Goal: Obtain resource: Download file/media

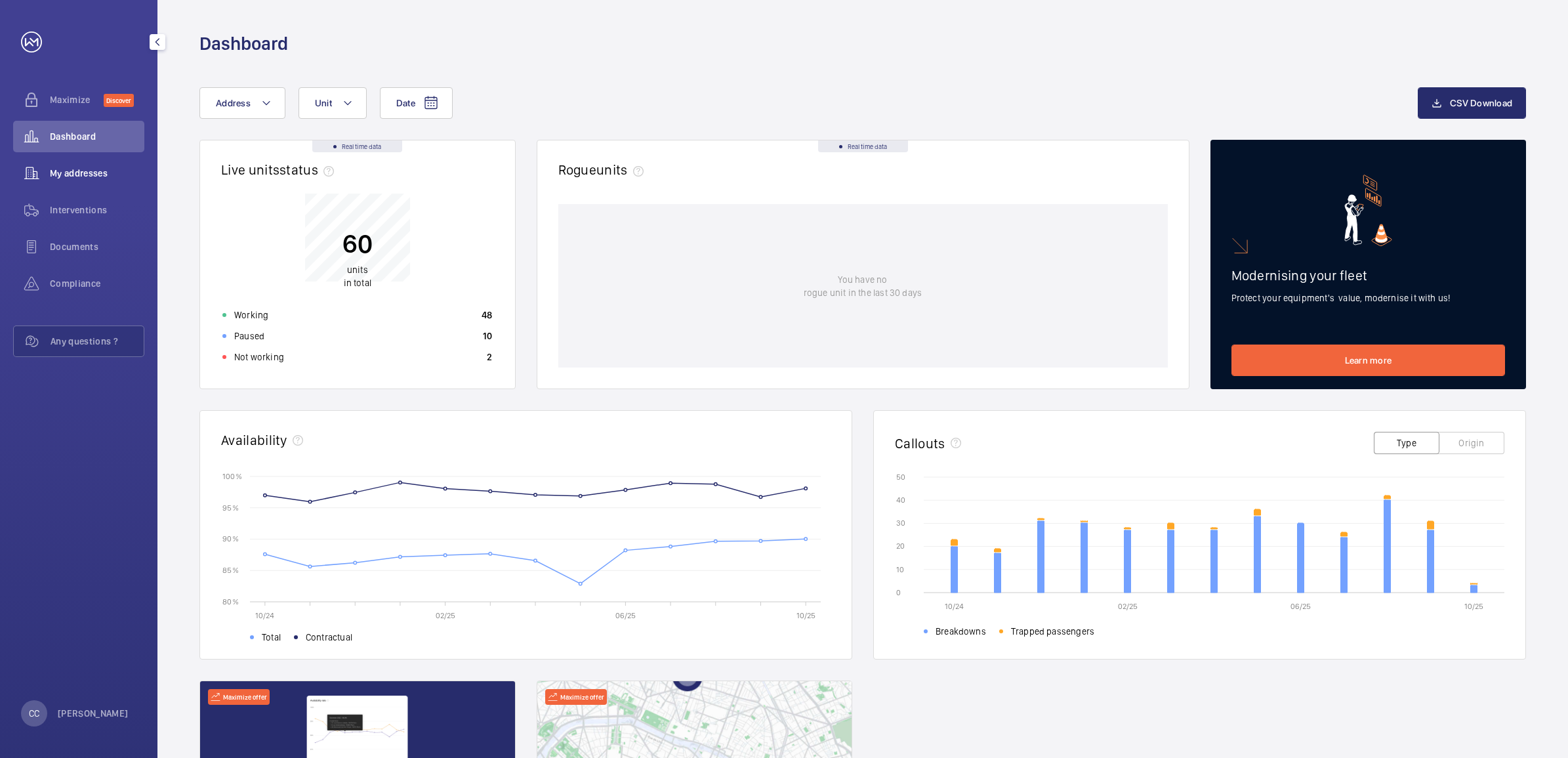
click at [80, 167] on span "My addresses" at bounding box center [97, 173] width 94 height 13
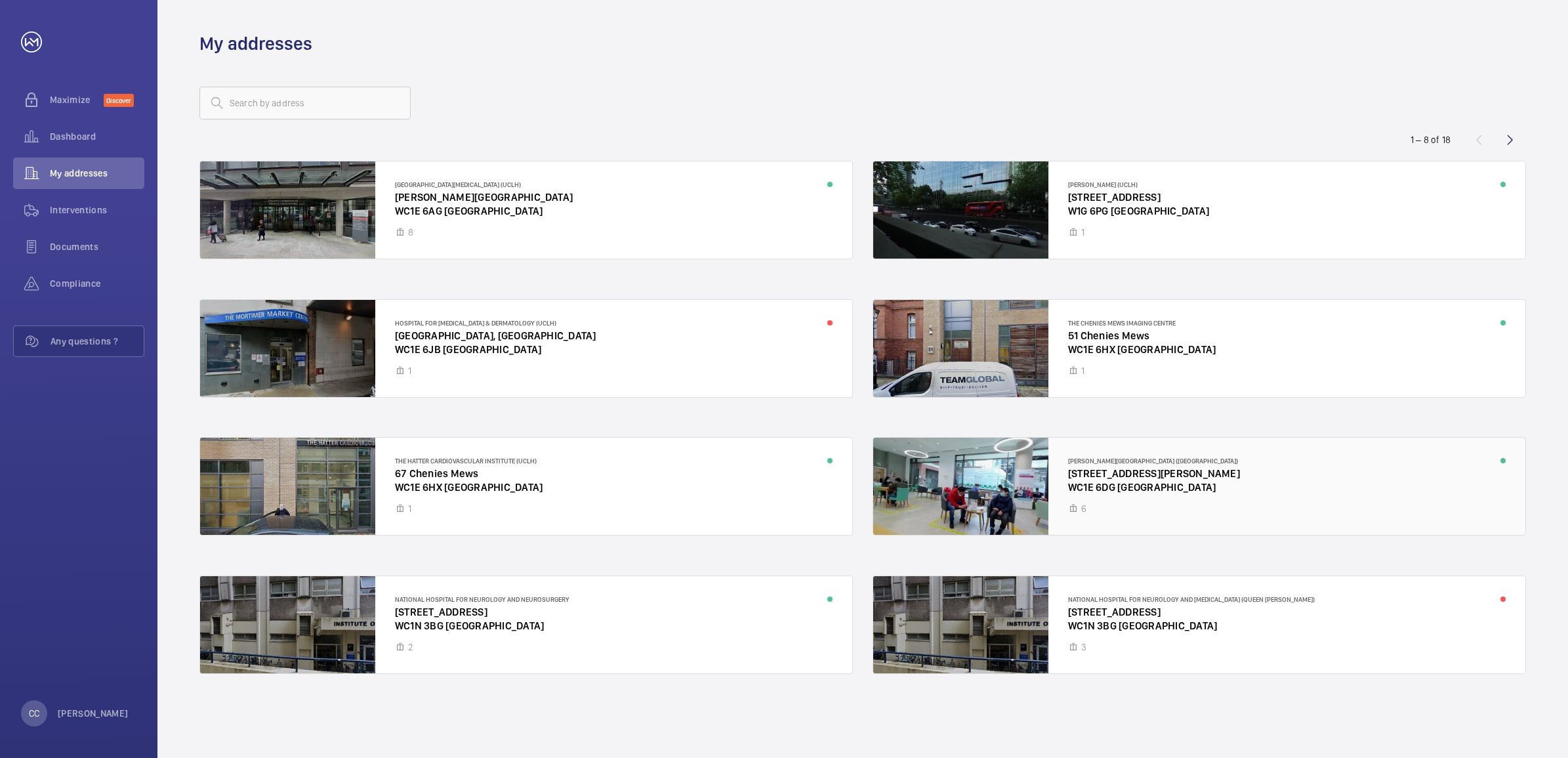
click at [1106, 479] on div at bounding box center [1199, 486] width 652 height 97
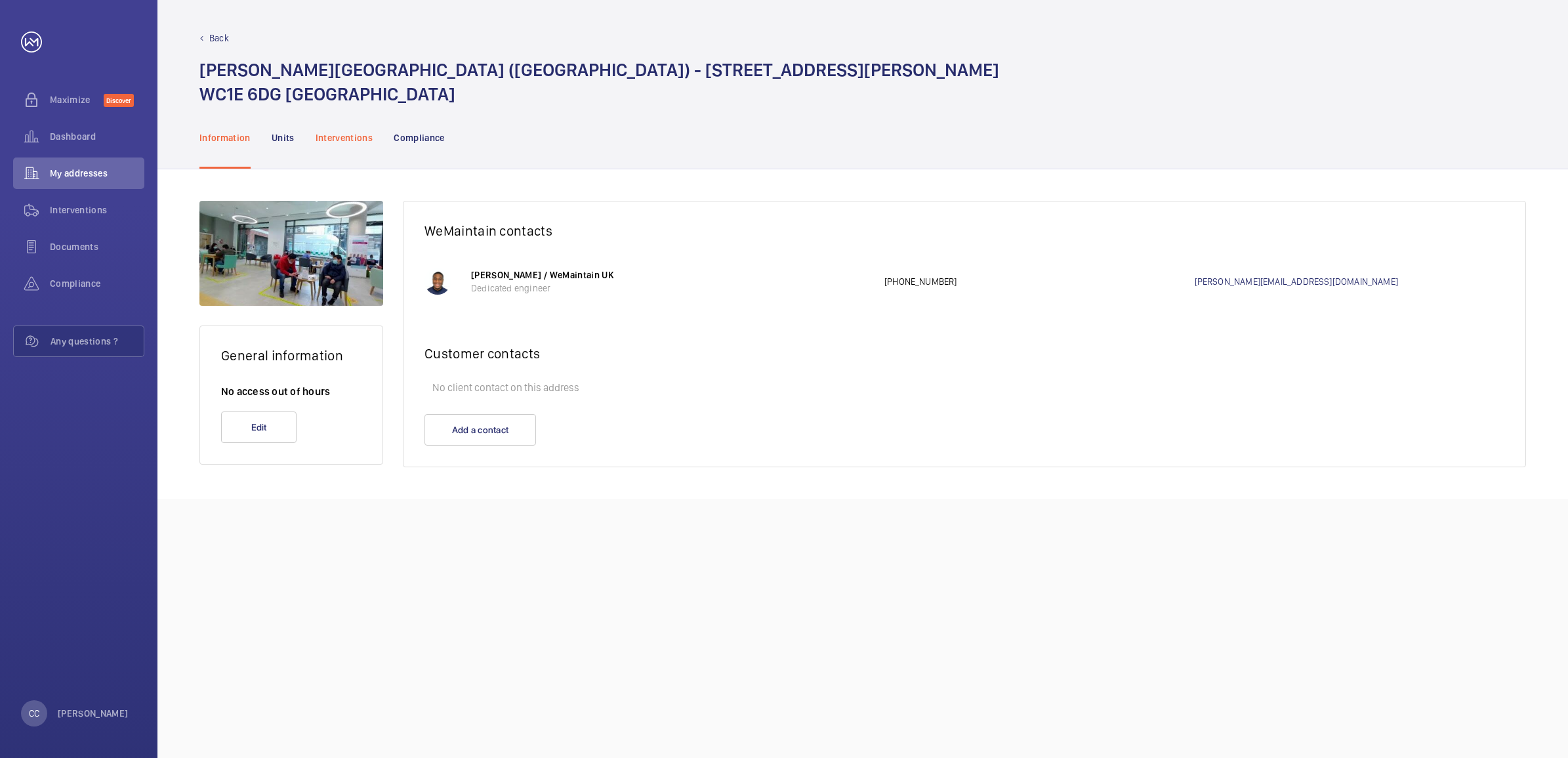
click at [345, 135] on p "Interventions" at bounding box center [344, 138] width 58 height 13
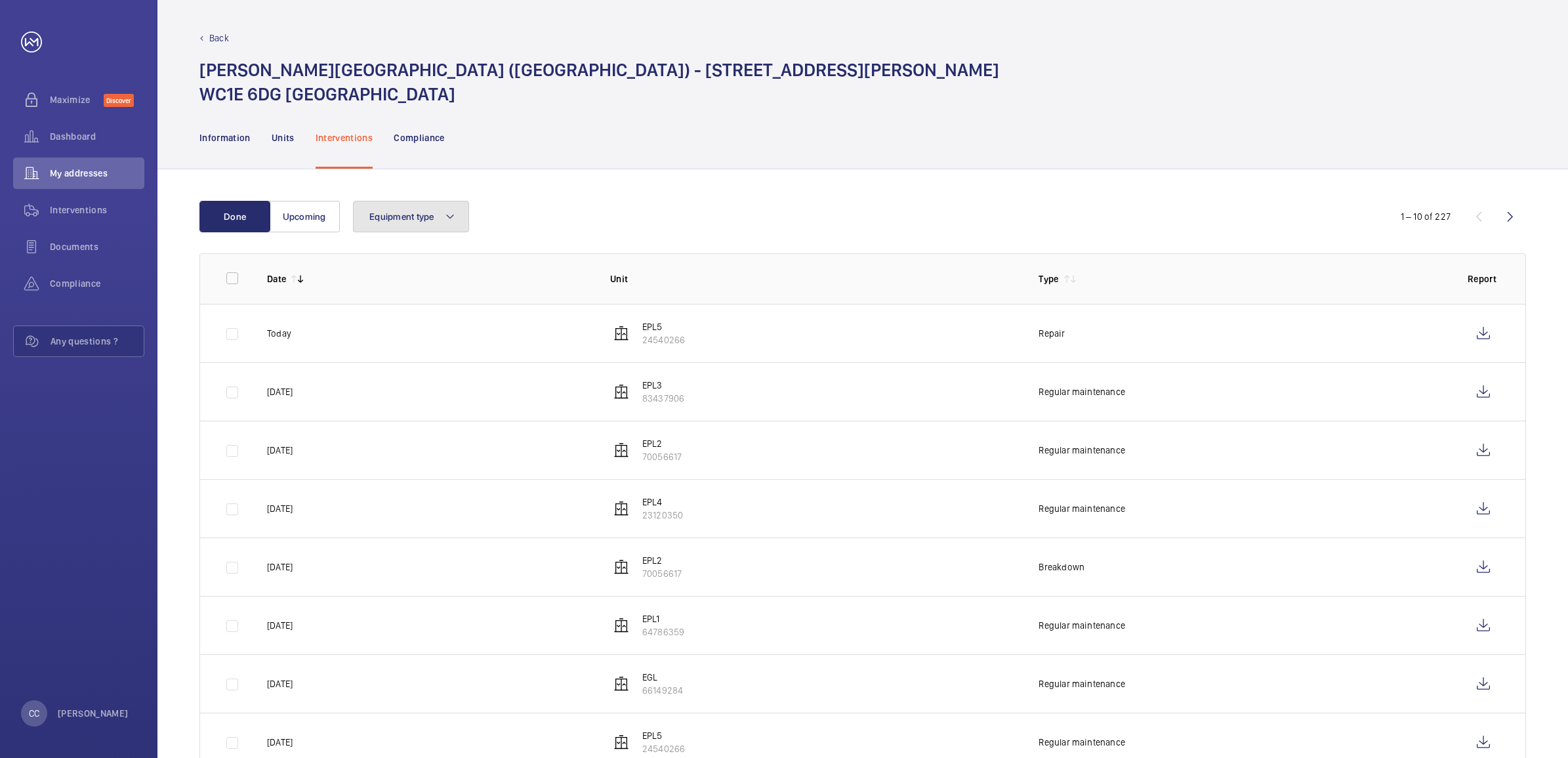
click at [407, 214] on span "Equipment type" at bounding box center [402, 217] width 65 height 11
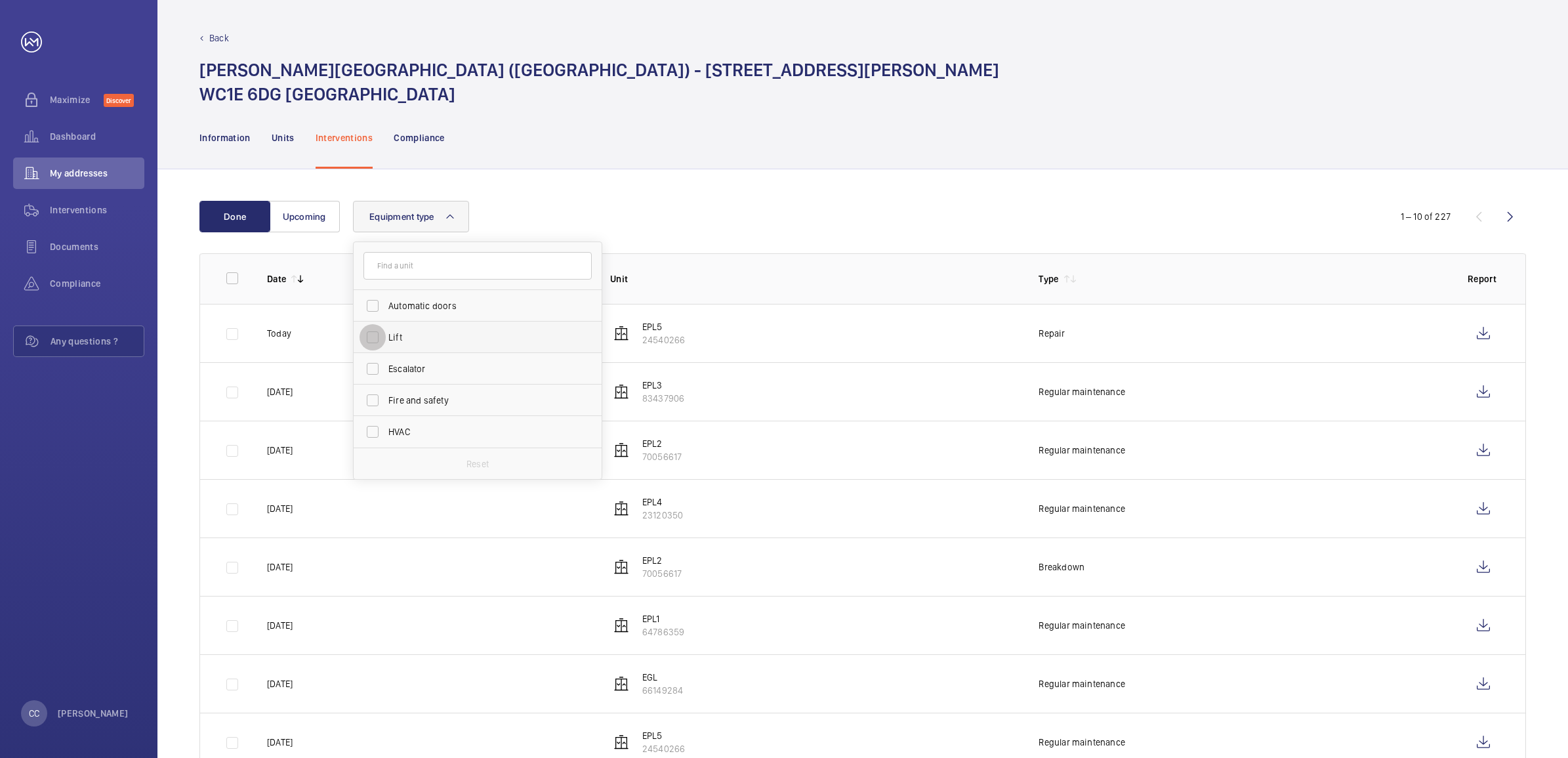
click at [382, 332] on input "Lift" at bounding box center [372, 337] width 26 height 26
checkbox input "true"
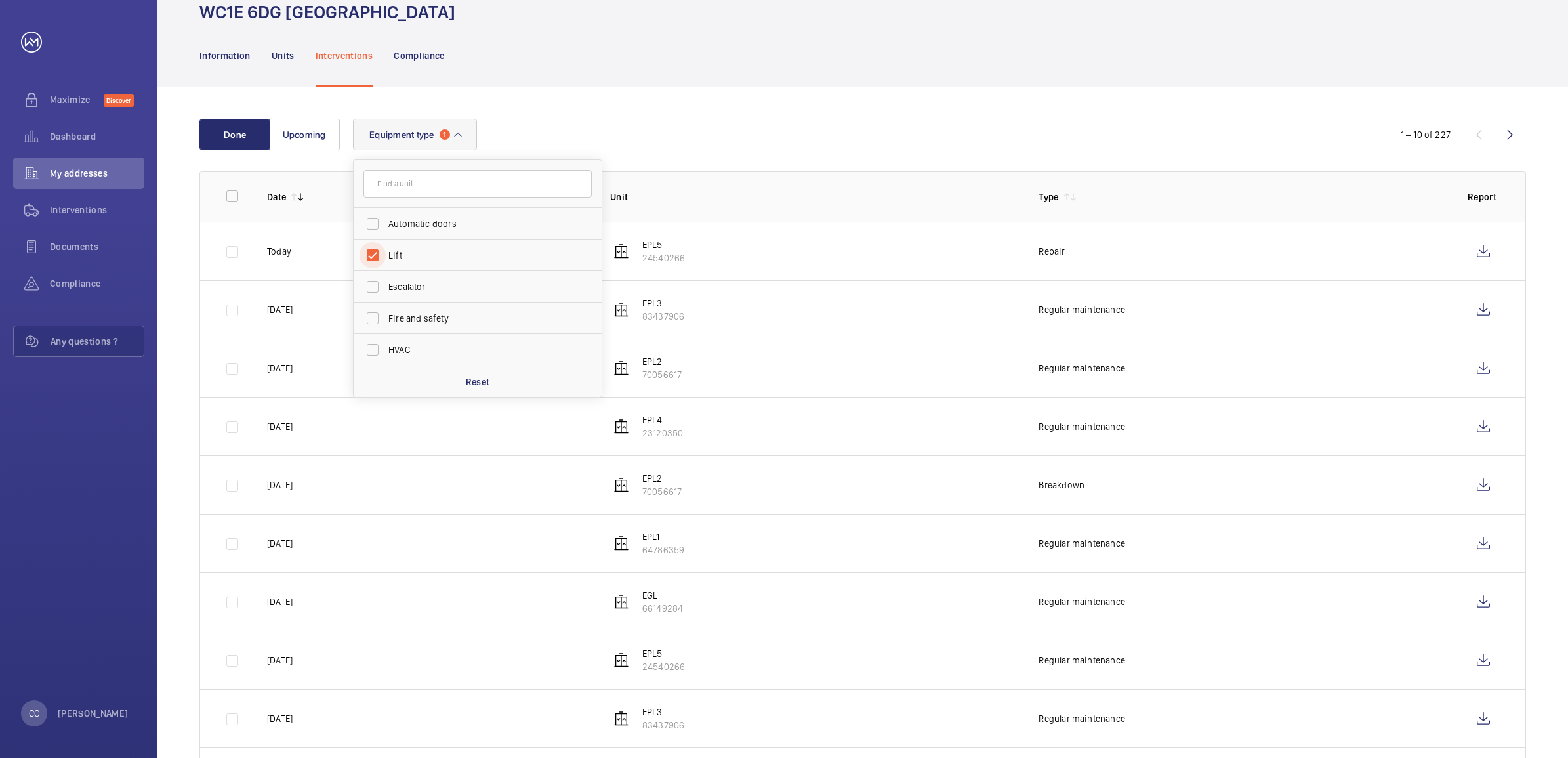
scroll to position [164, 0]
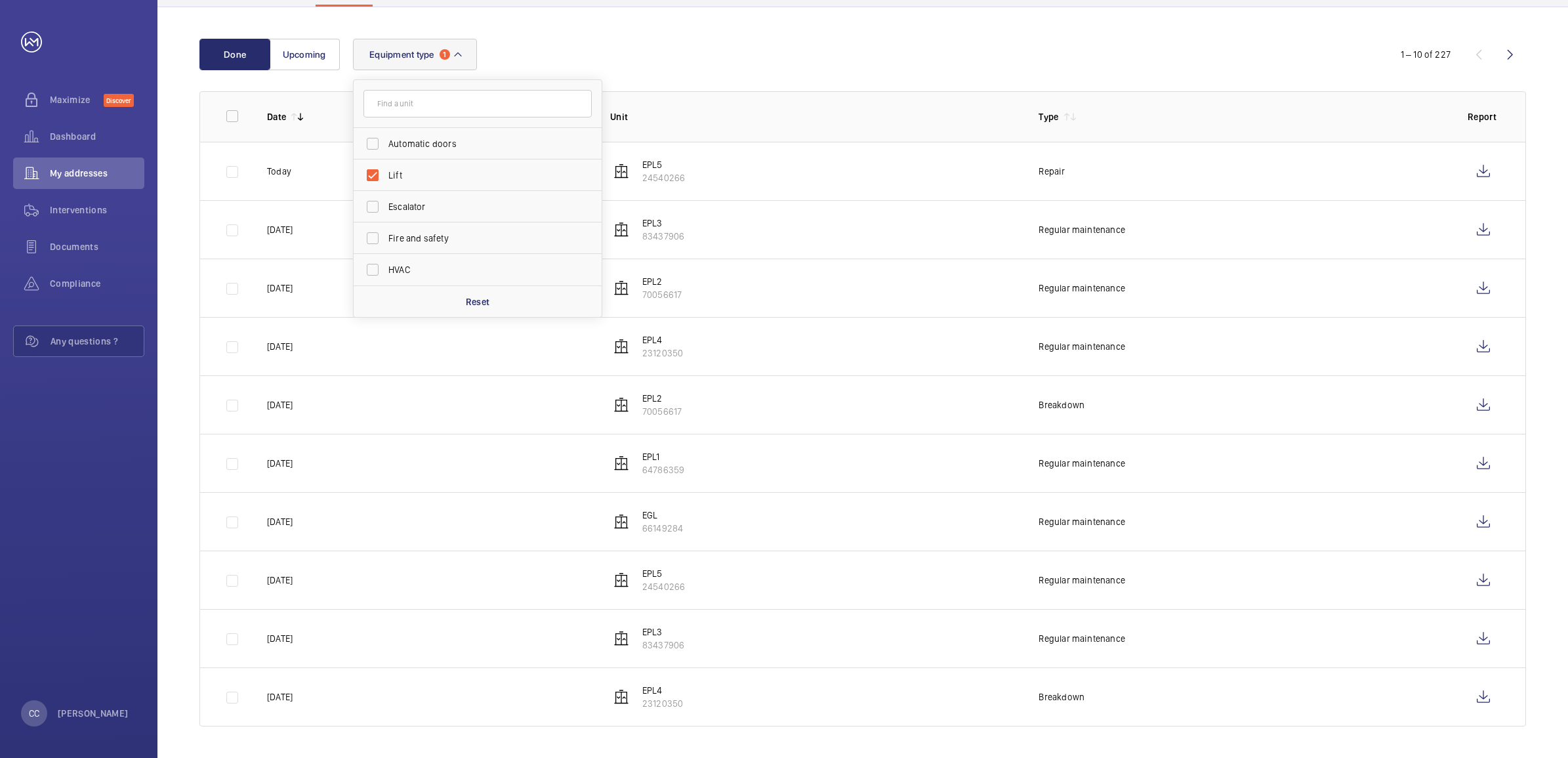
click at [768, 279] on td "EPL2 70056617" at bounding box center [803, 288] width 429 height 59
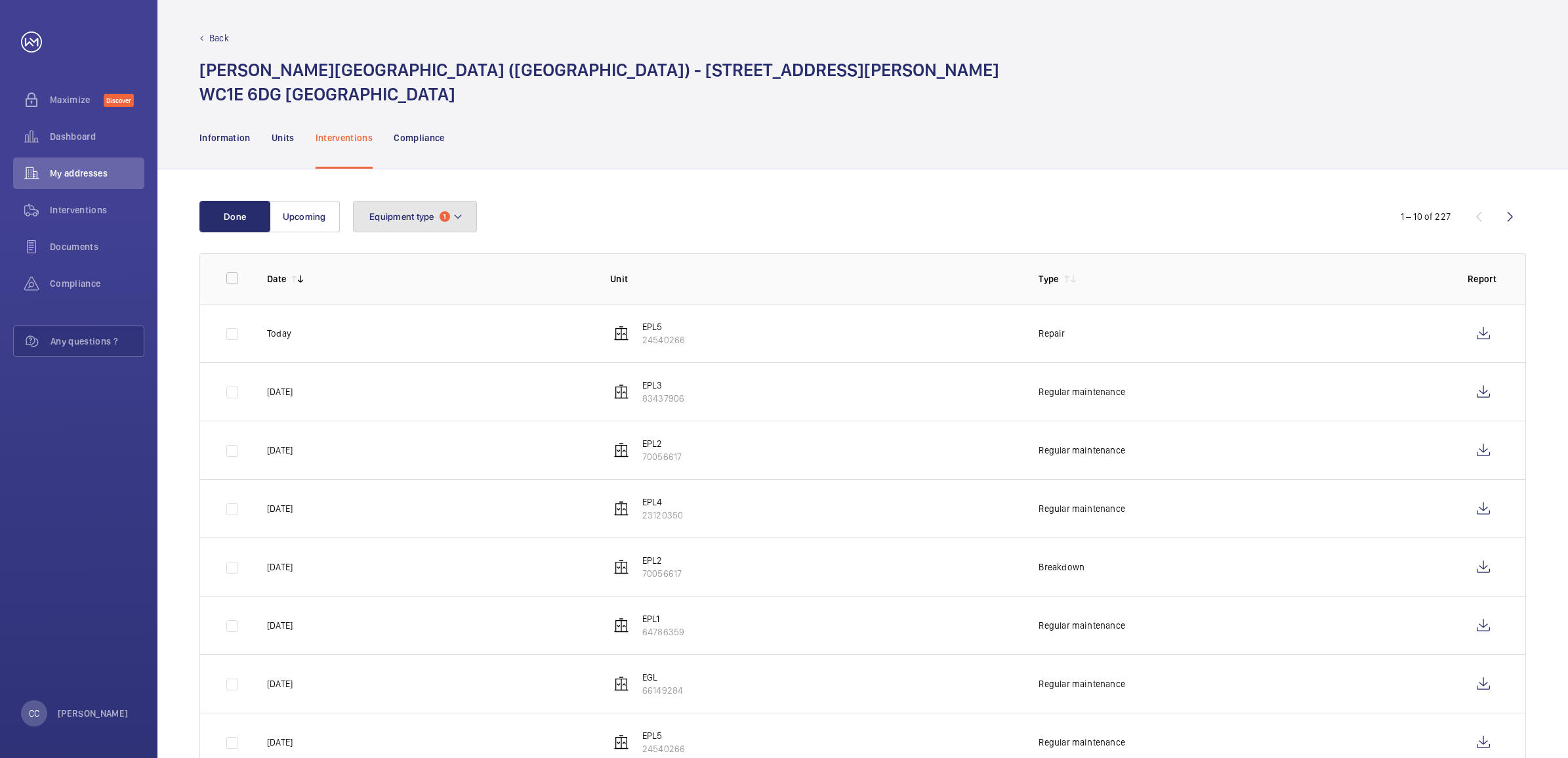
click at [443, 221] on span "1" at bounding box center [445, 217] width 11 height 11
click at [425, 267] on input "text" at bounding box center [478, 265] width 228 height 28
type input "egl"
click at [575, 269] on mat-icon at bounding box center [576, 265] width 11 height 11
click at [683, 215] on div "Equipment type 1 Lift Automatic doors Escalator Fire and safety HVAC Reset" at bounding box center [861, 217] width 1015 height 32
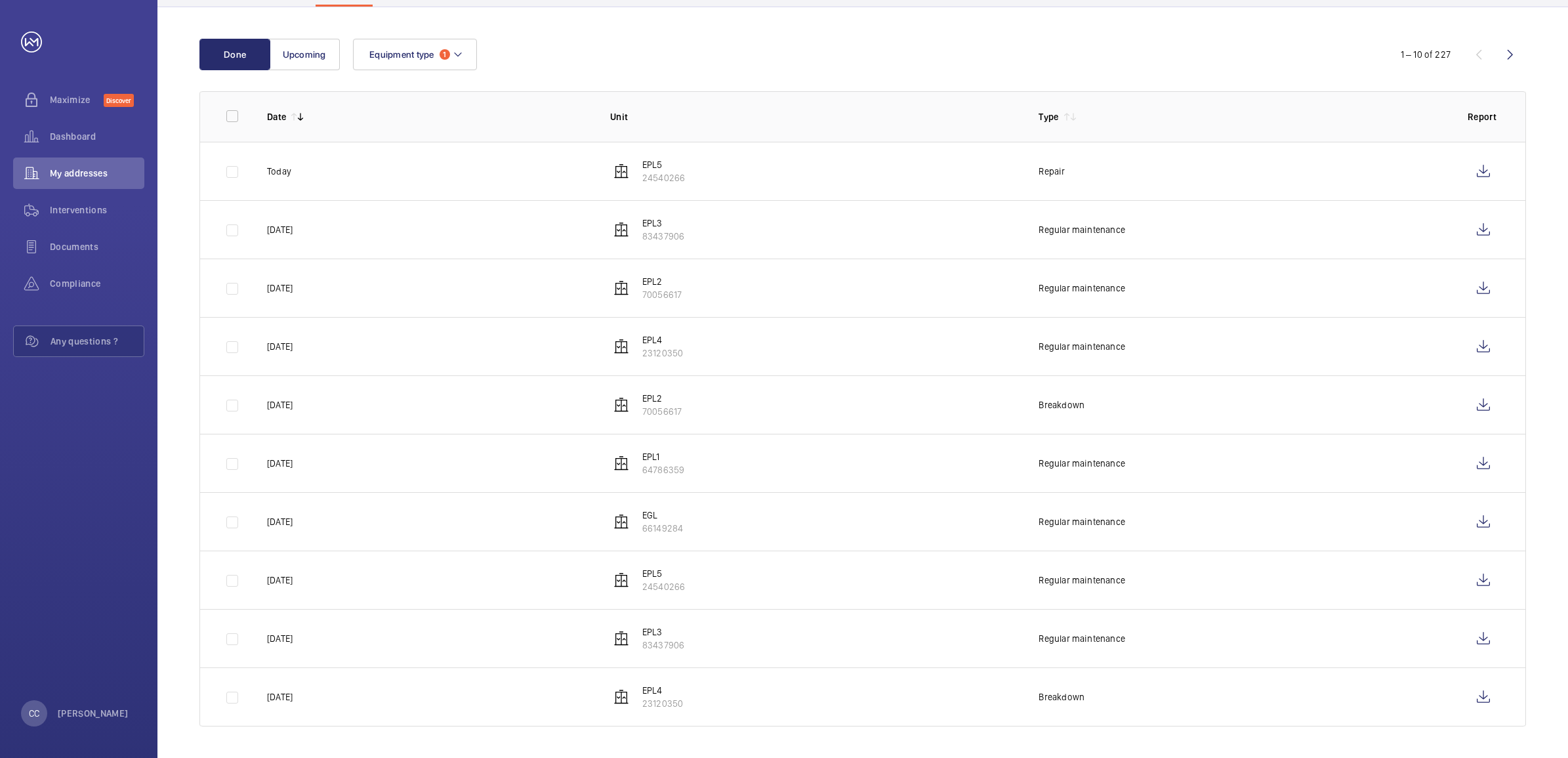
scroll to position [164, 0]
click at [1484, 516] on wm-front-icon-button at bounding box center [1484, 522] width 32 height 32
click at [1509, 50] on wm-front-icon-button at bounding box center [1510, 54] width 32 height 32
click at [1481, 640] on wm-front-icon-button at bounding box center [1484, 638] width 32 height 32
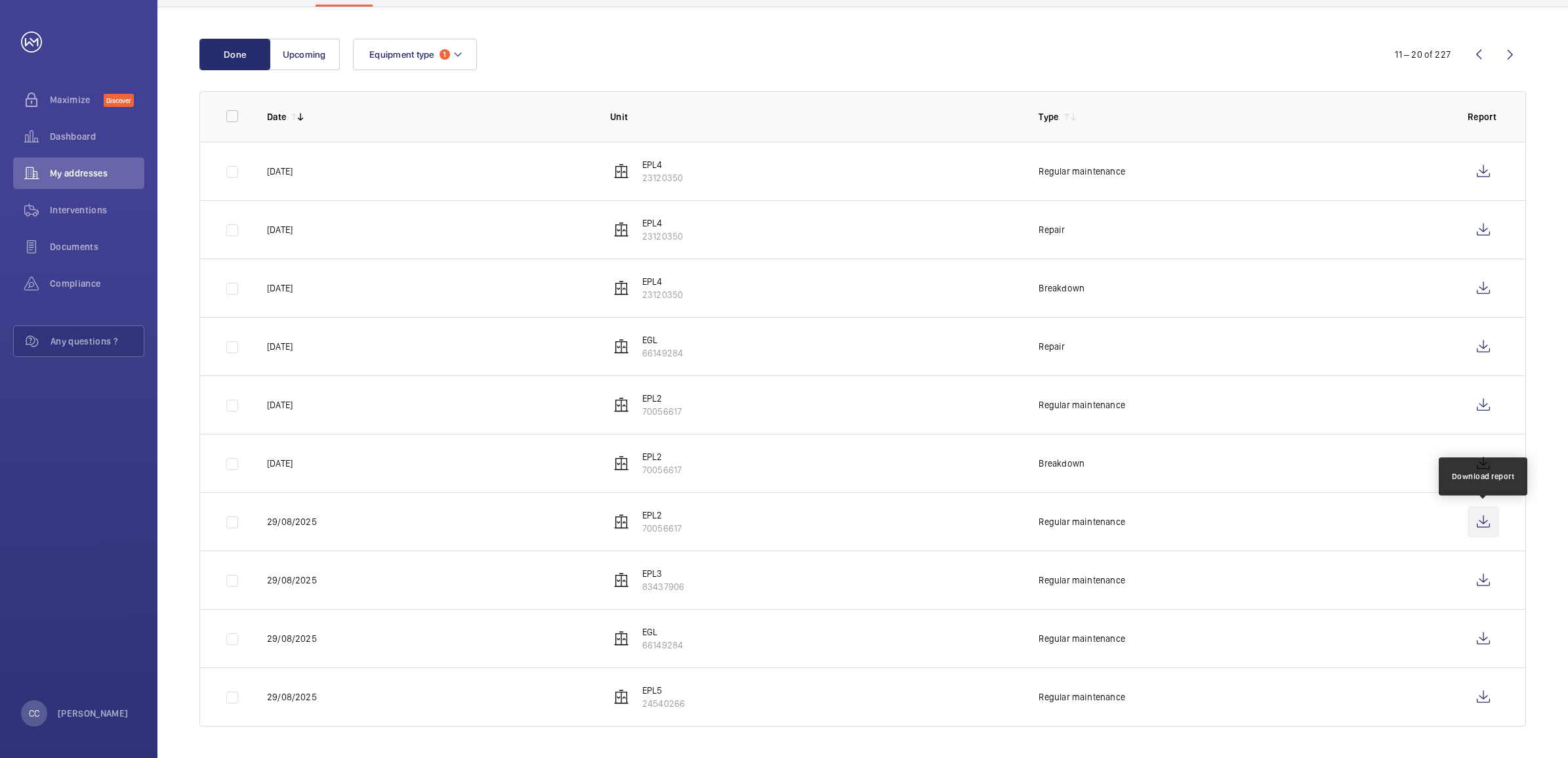
click at [1479, 519] on wm-front-icon-button at bounding box center [1484, 522] width 32 height 32
click at [1506, 50] on wm-front-icon-button at bounding box center [1510, 54] width 32 height 32
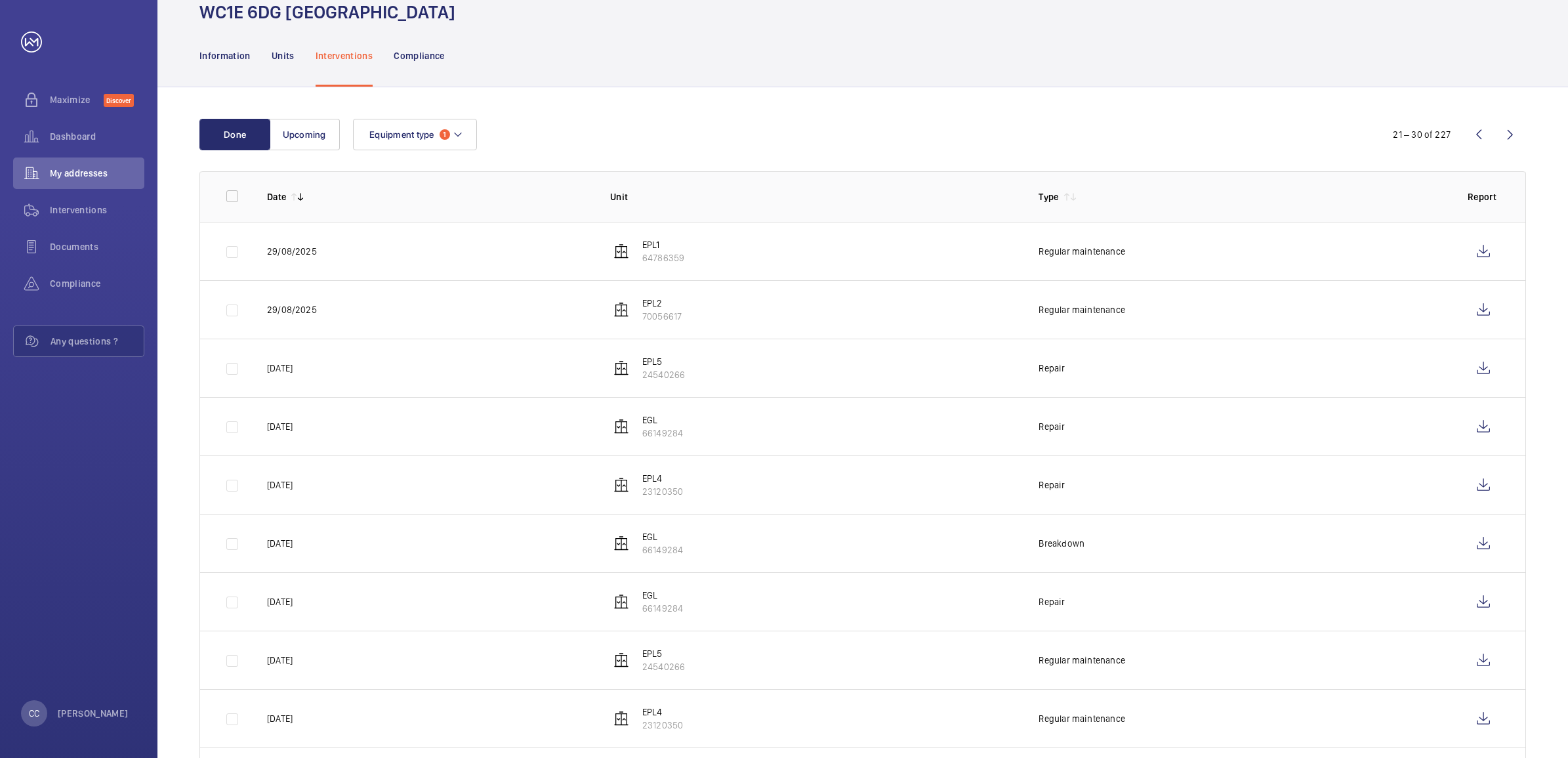
scroll to position [164, 0]
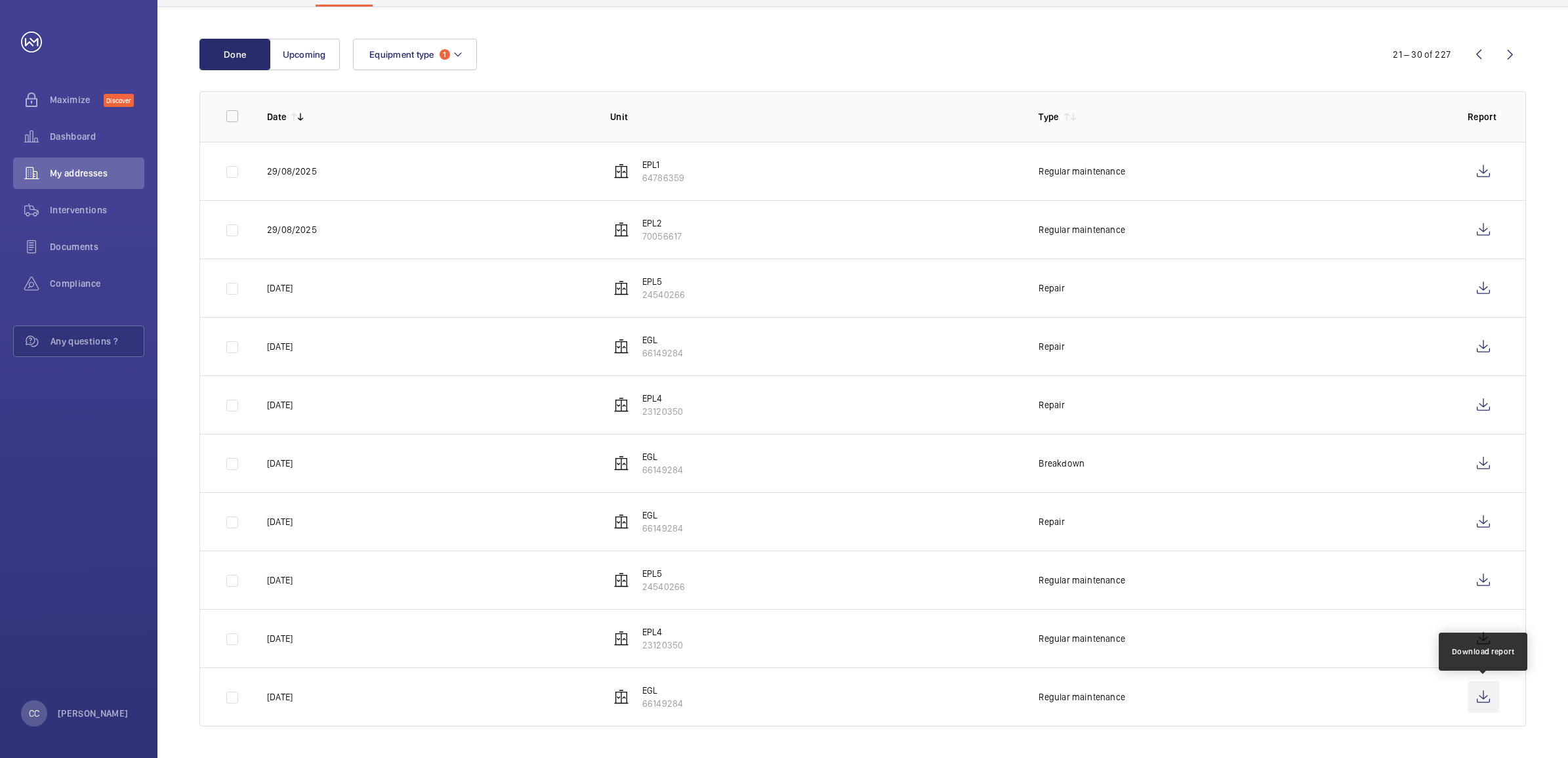
click at [1481, 694] on wm-front-icon-button at bounding box center [1484, 697] width 32 height 32
click at [613, 110] on p "Unit" at bounding box center [815, 117] width 408 height 13
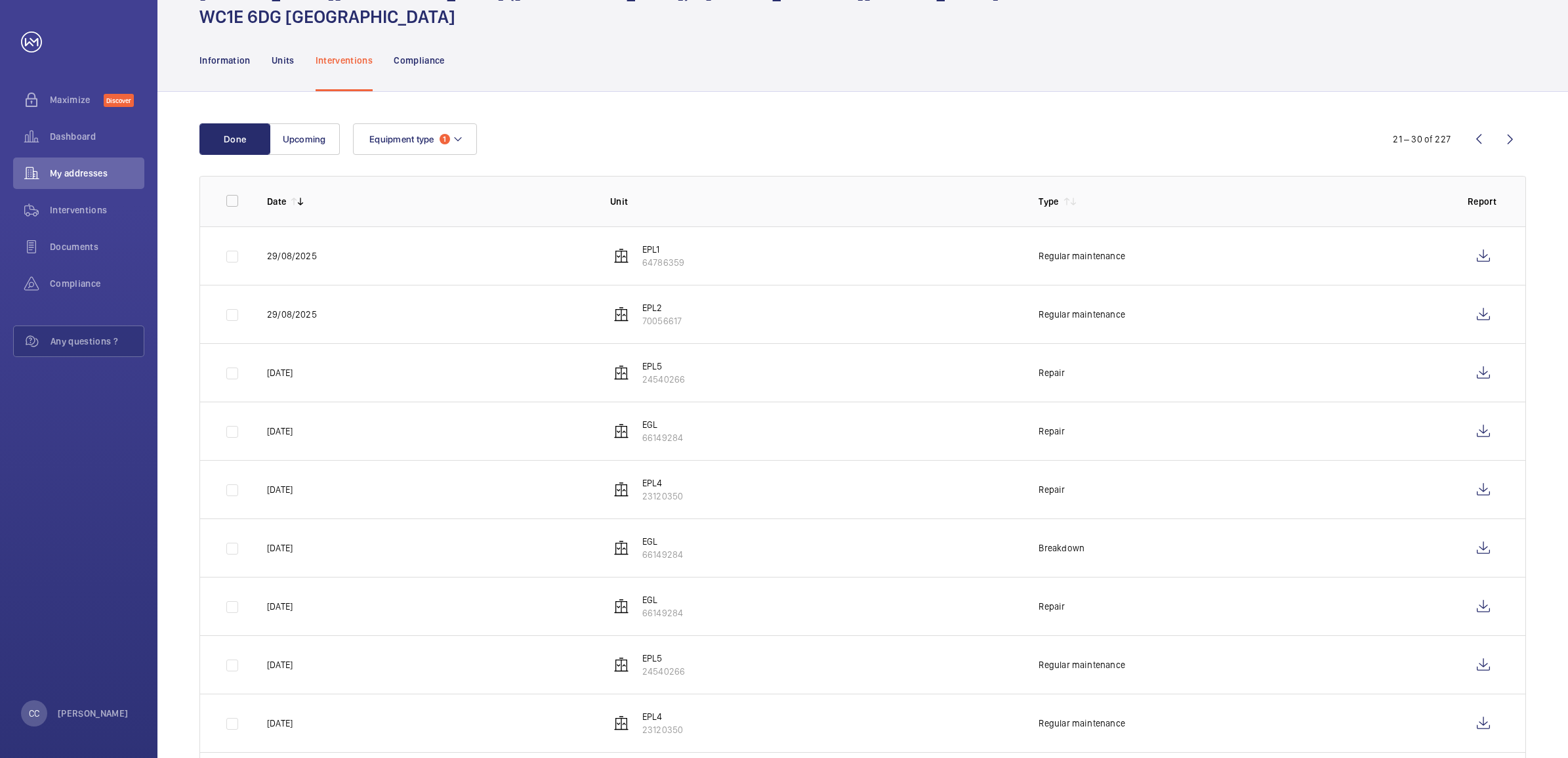
scroll to position [0, 0]
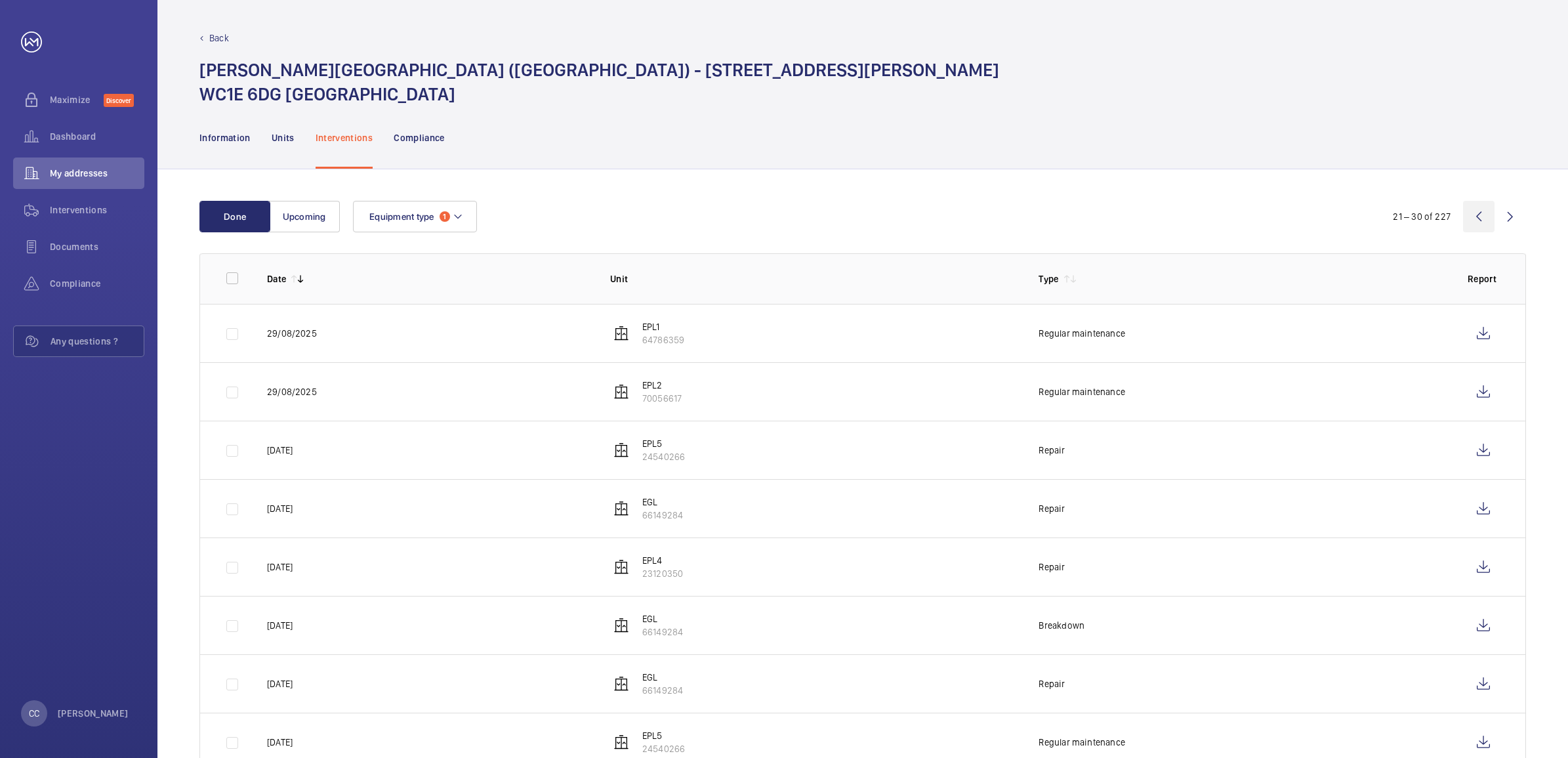
click at [1478, 210] on wm-front-icon-button at bounding box center [1479, 217] width 32 height 32
click at [1509, 218] on wm-front-icon-button at bounding box center [1510, 217] width 32 height 32
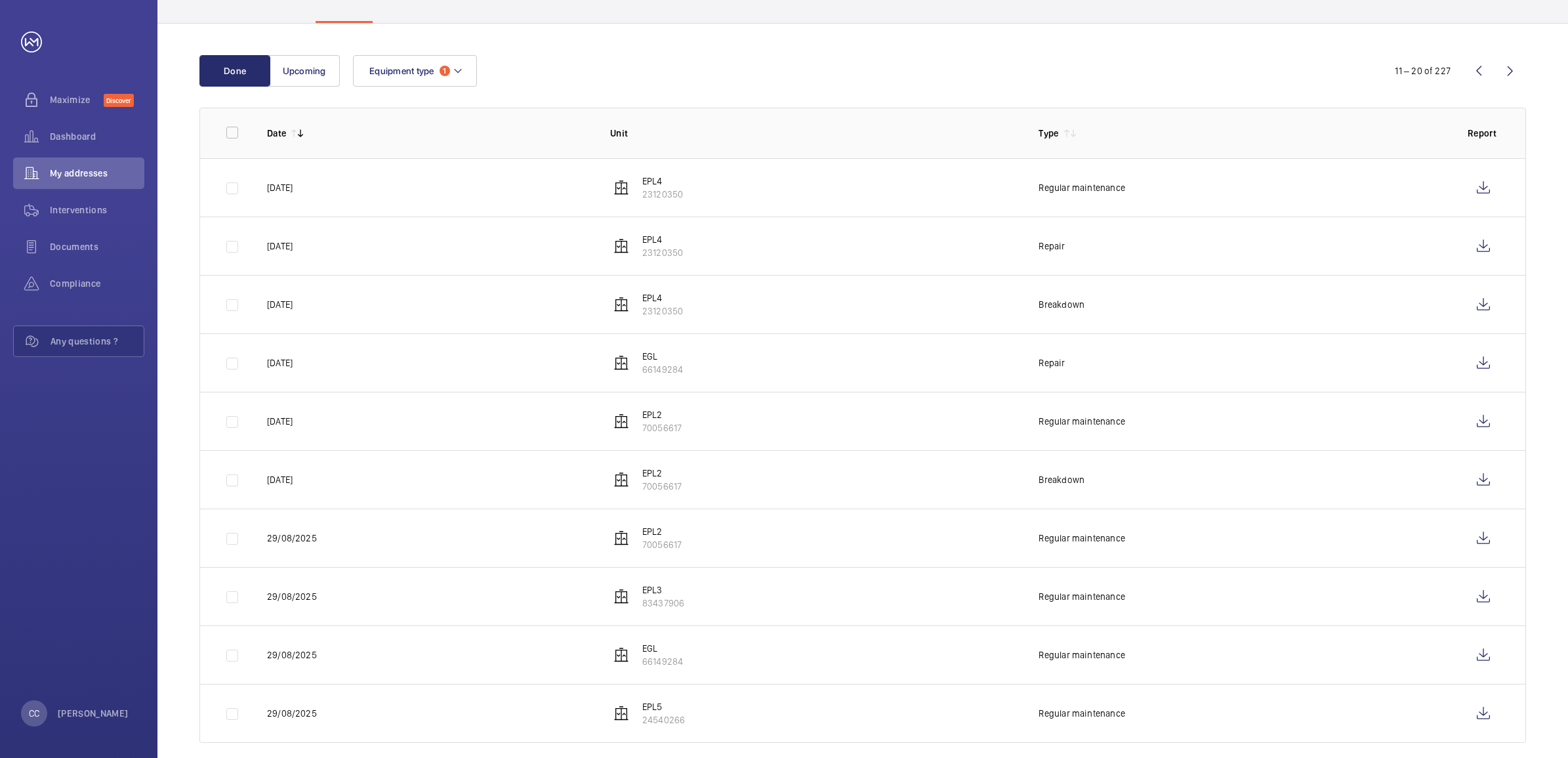
scroll to position [164, 0]
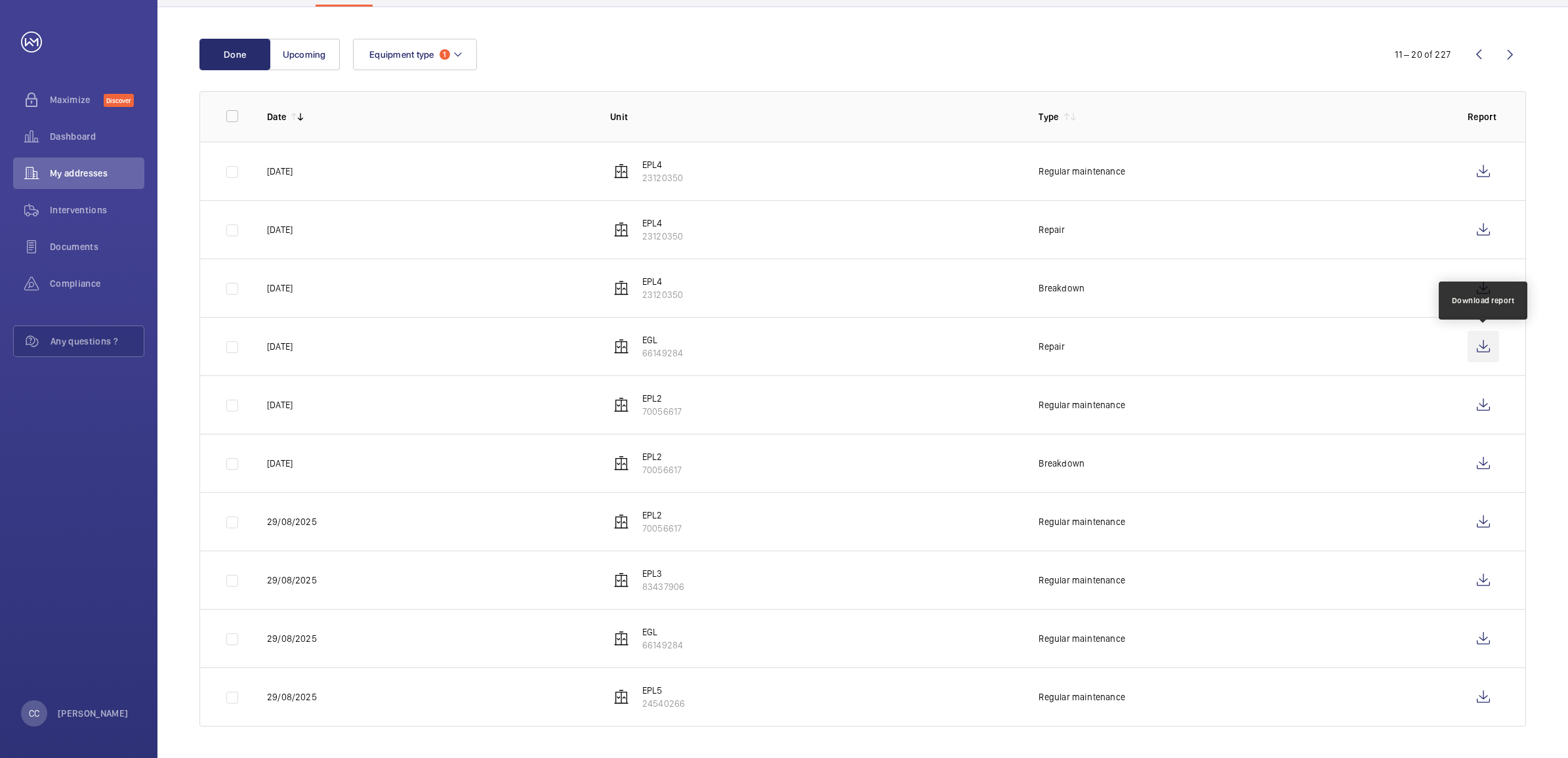
click at [1477, 341] on wm-front-icon-button at bounding box center [1484, 346] width 32 height 32
click at [1487, 634] on wm-front-icon-button at bounding box center [1484, 638] width 32 height 32
click at [1479, 691] on wm-front-icon-button at bounding box center [1484, 697] width 32 height 32
click at [1511, 48] on wm-front-icon-button at bounding box center [1510, 54] width 32 height 32
click at [1503, 54] on wm-front-icon-button at bounding box center [1510, 54] width 32 height 32
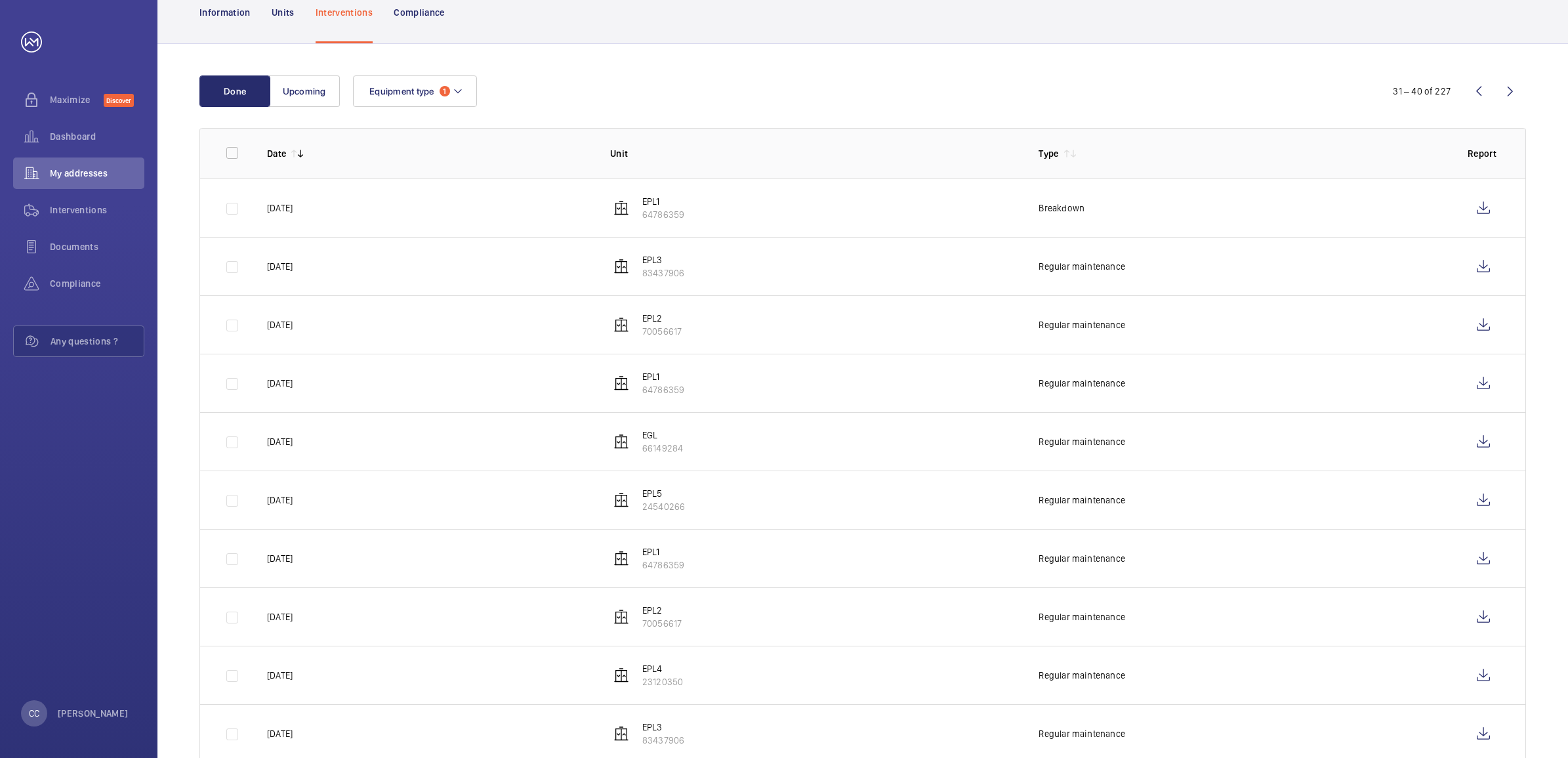
scroll to position [164, 0]
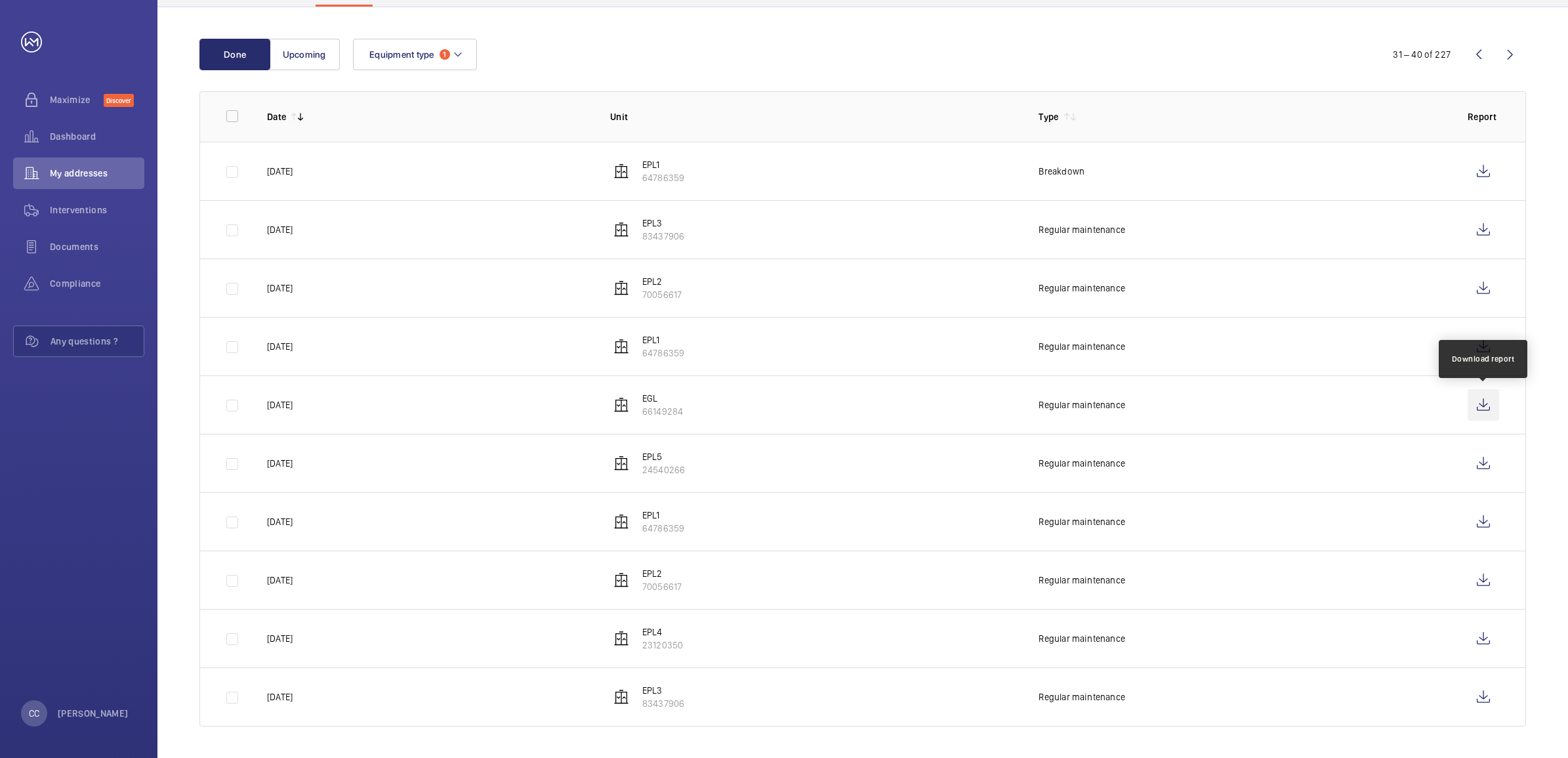
click at [1474, 404] on wm-front-icon-button at bounding box center [1484, 405] width 32 height 32
click at [67, 172] on span "My addresses" at bounding box center [97, 173] width 94 height 13
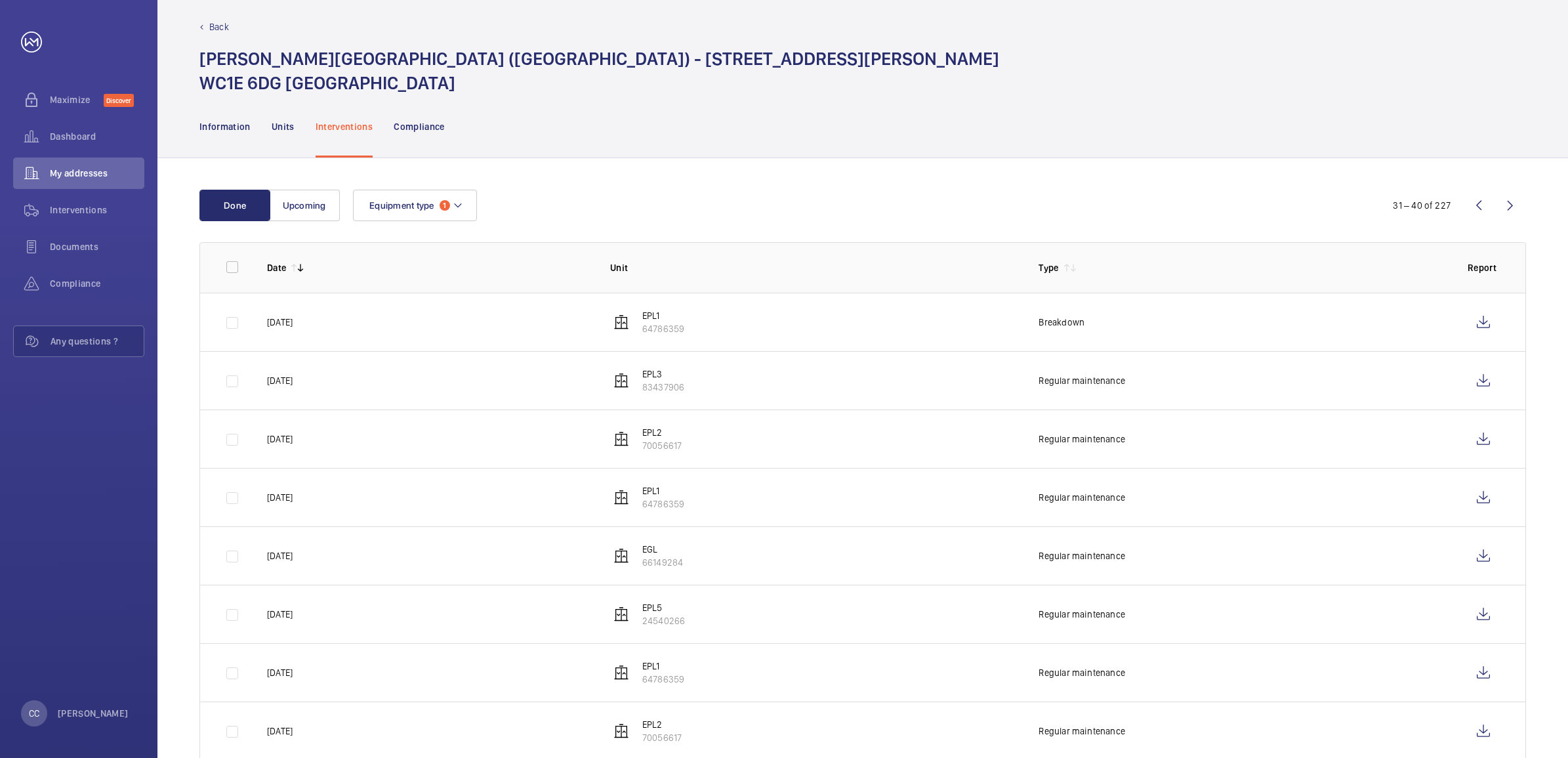
scroll to position [0, 0]
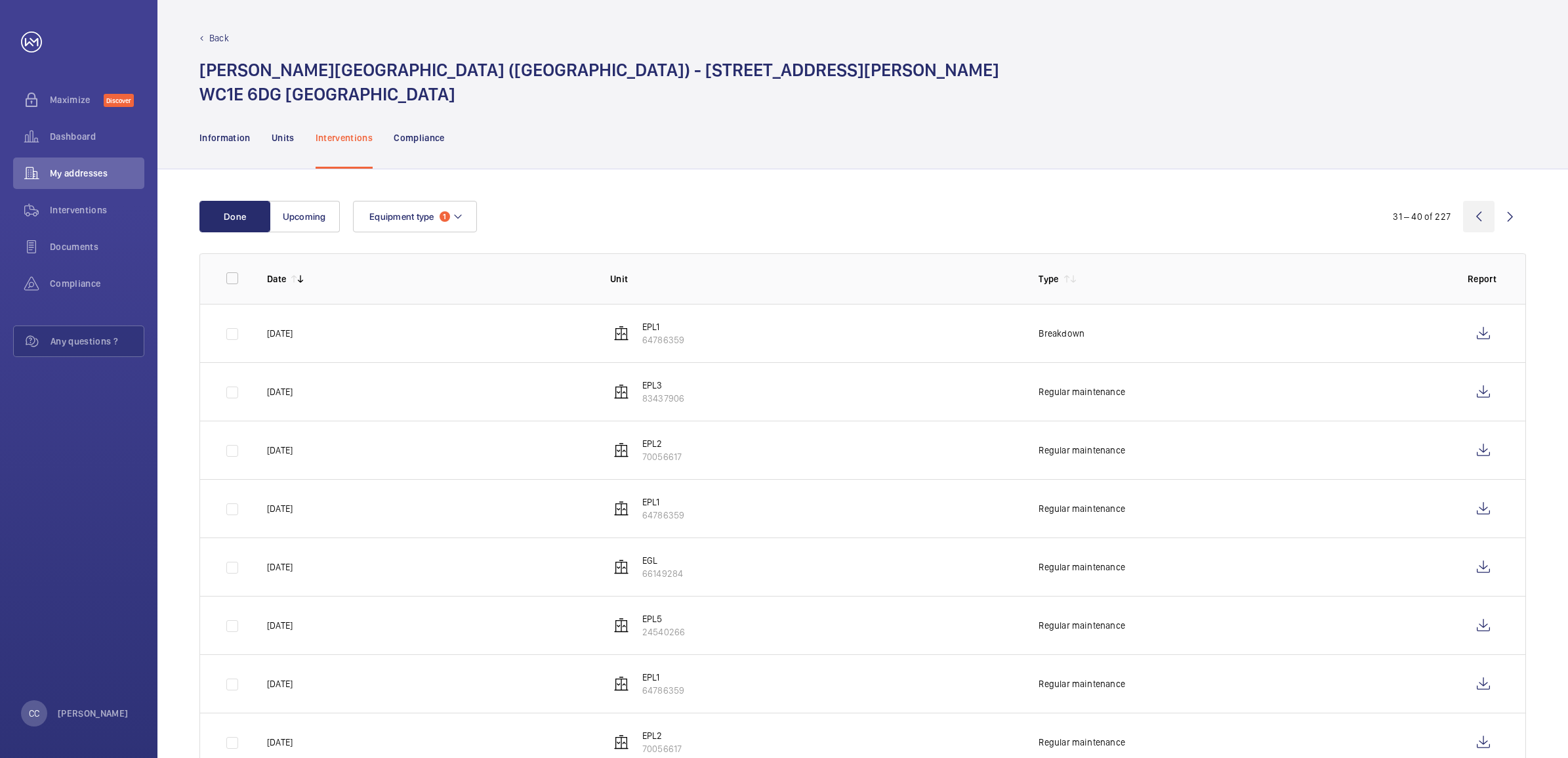
click at [1484, 214] on wm-front-icon-button at bounding box center [1479, 217] width 32 height 32
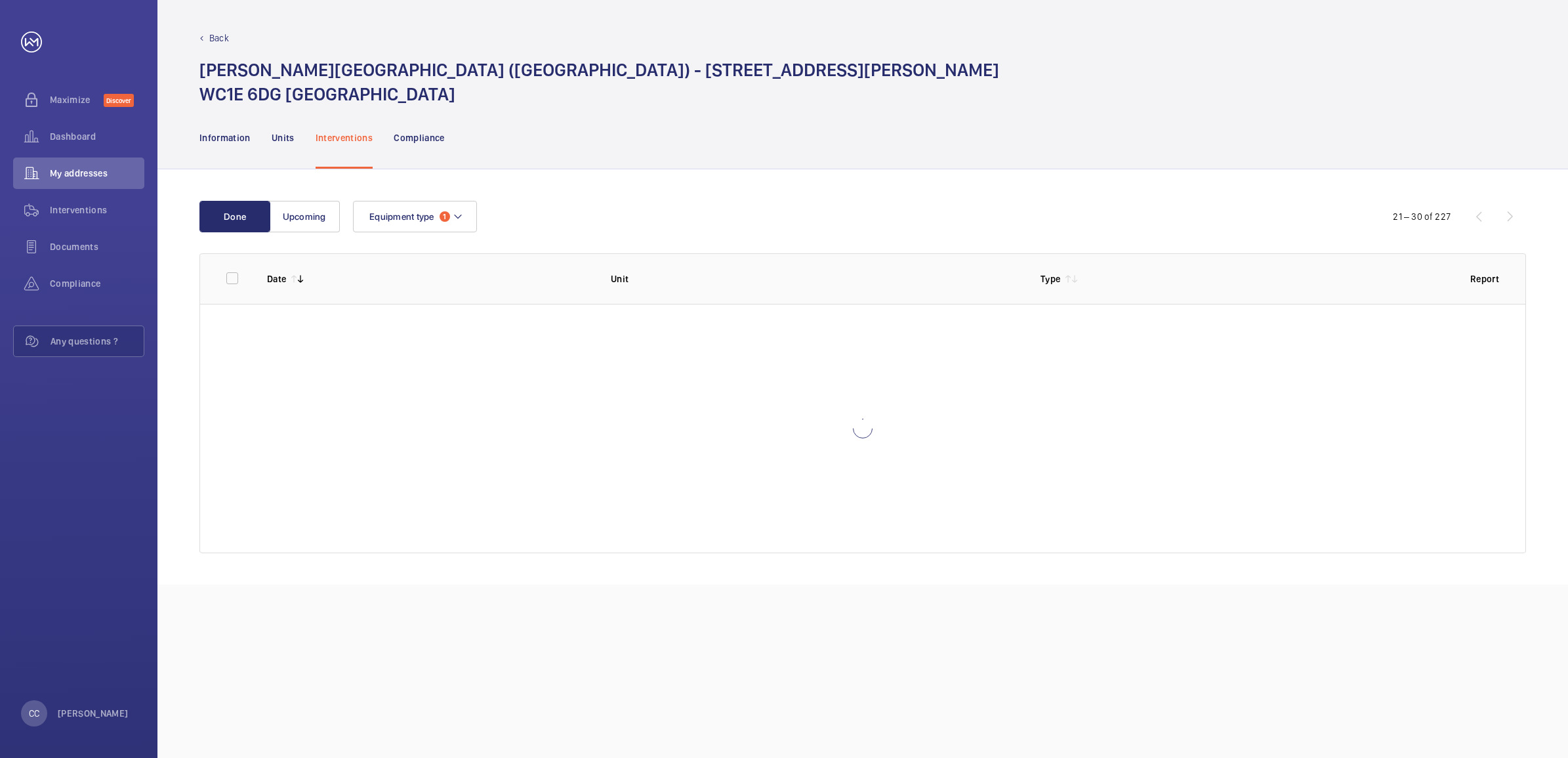
click at [1484, 214] on div "21 – 30 of 227" at bounding box center [1447, 216] width 157 height 16
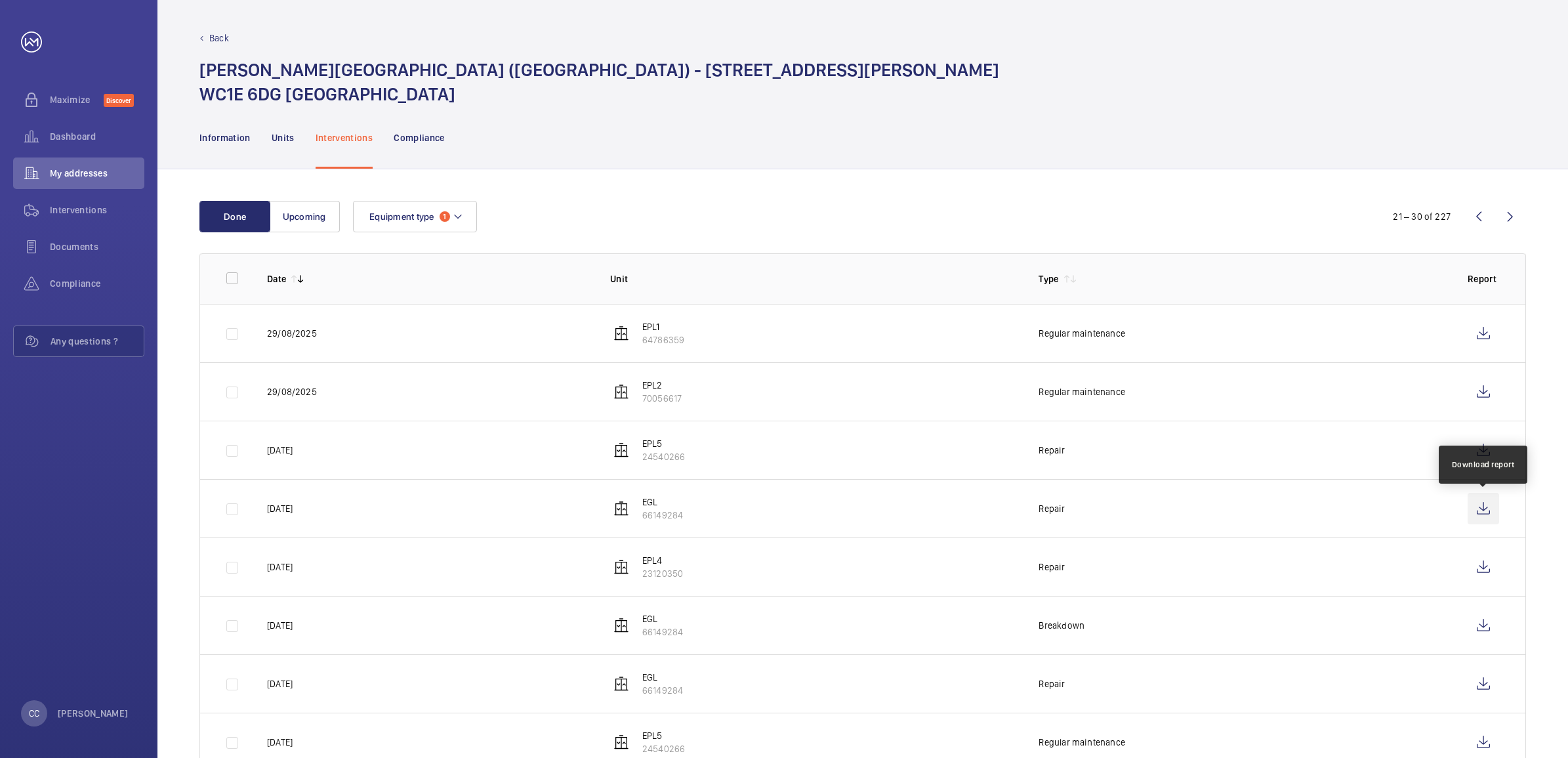
click at [1476, 507] on wm-front-icon-button at bounding box center [1484, 509] width 32 height 32
click at [406, 213] on span "Equipment type" at bounding box center [402, 217] width 65 height 11
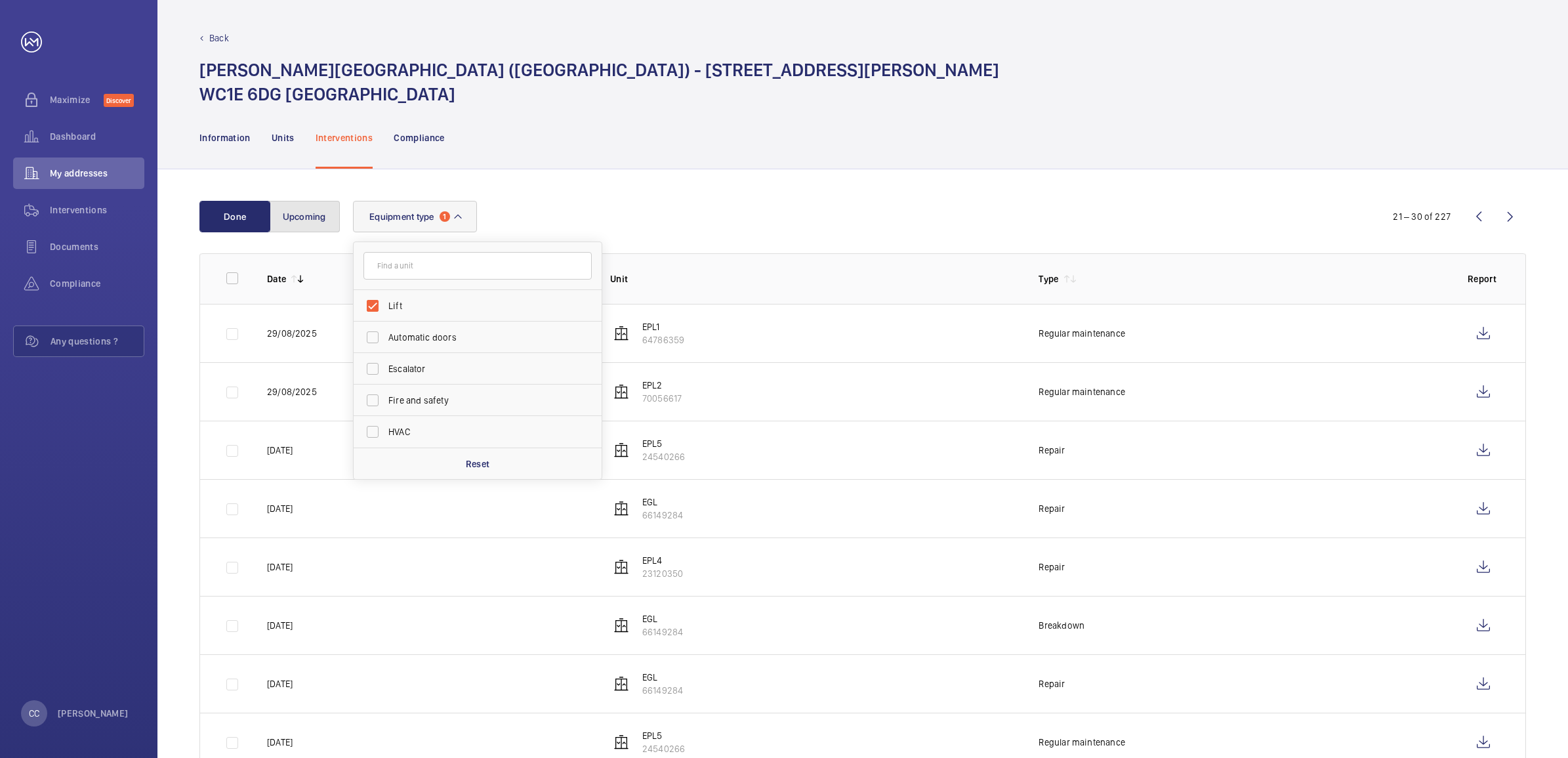
click at [285, 215] on button "Upcoming" at bounding box center [304, 217] width 71 height 32
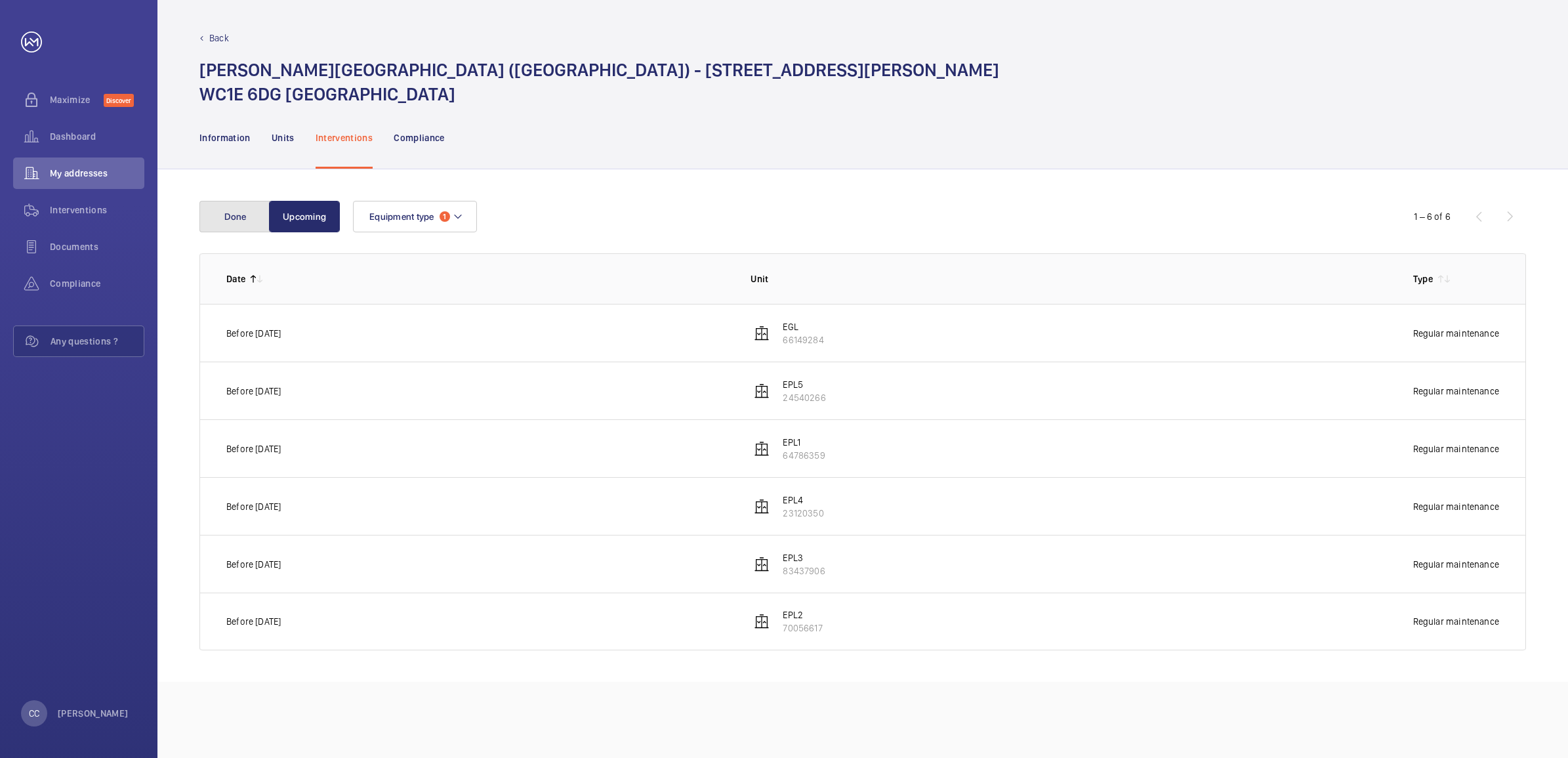
click at [225, 220] on button "Done" at bounding box center [234, 217] width 71 height 32
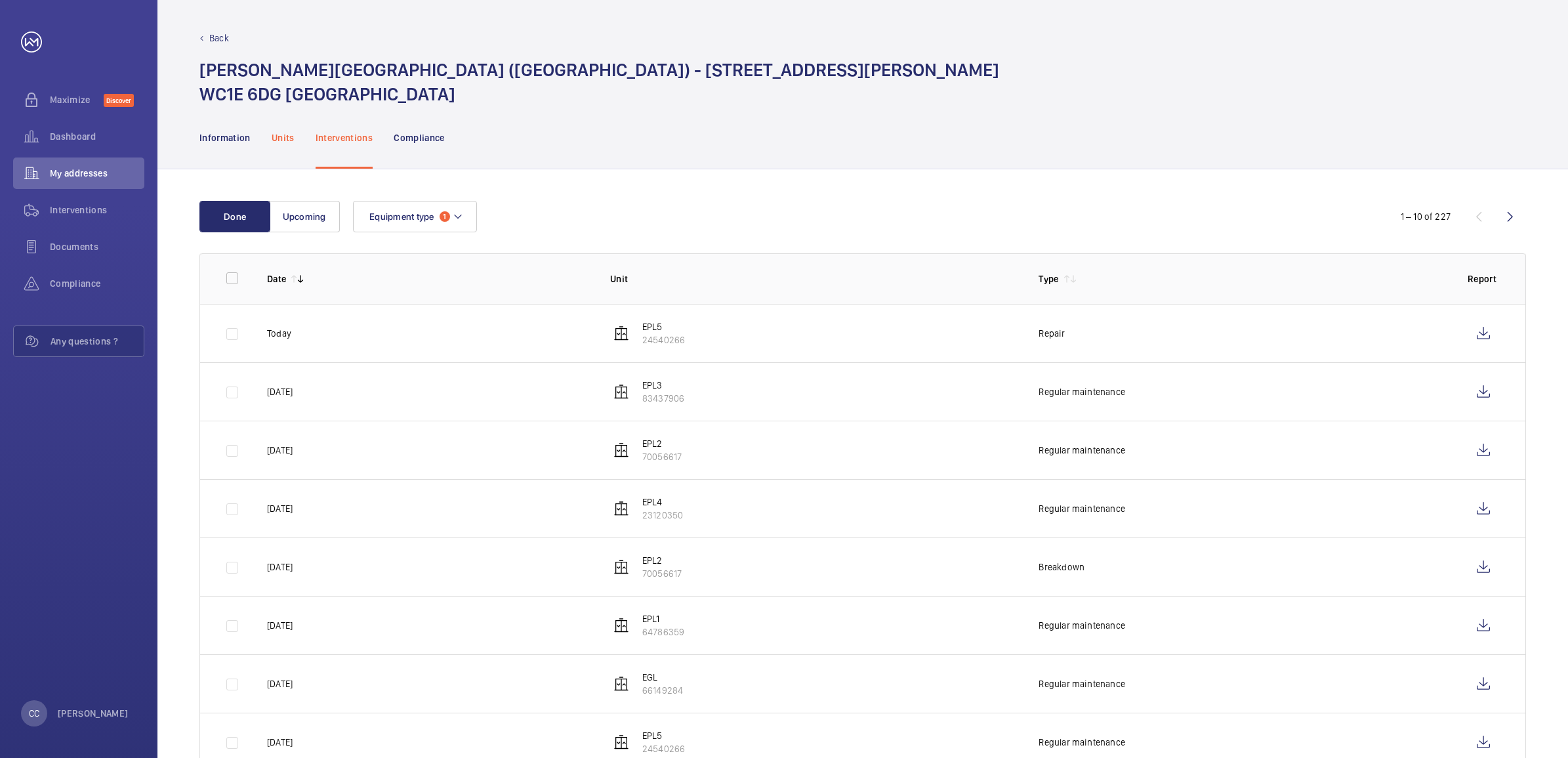
click at [275, 136] on p "Units" at bounding box center [283, 138] width 23 height 13
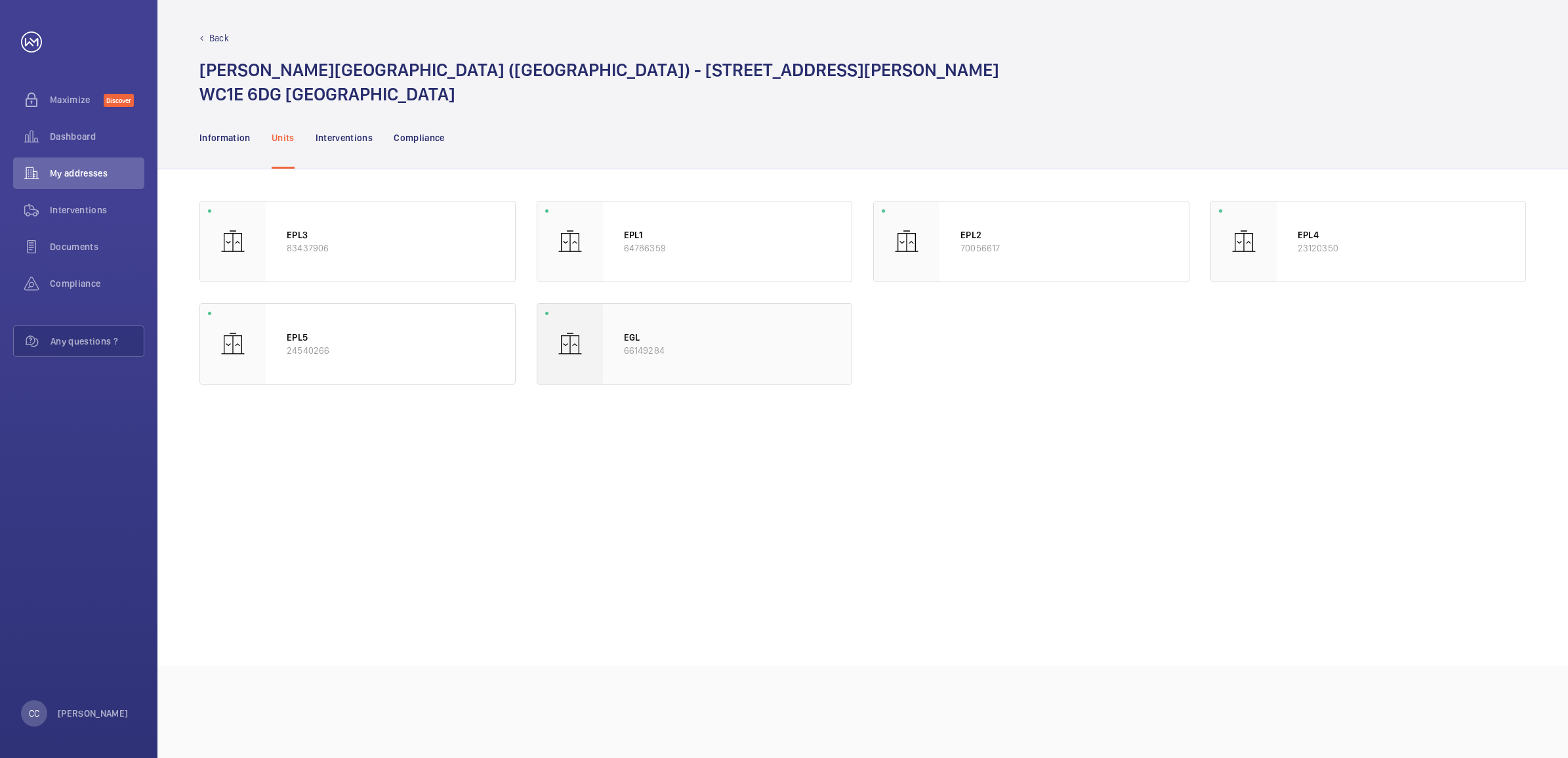
click at [641, 346] on p "66149284" at bounding box center [728, 351] width 207 height 13
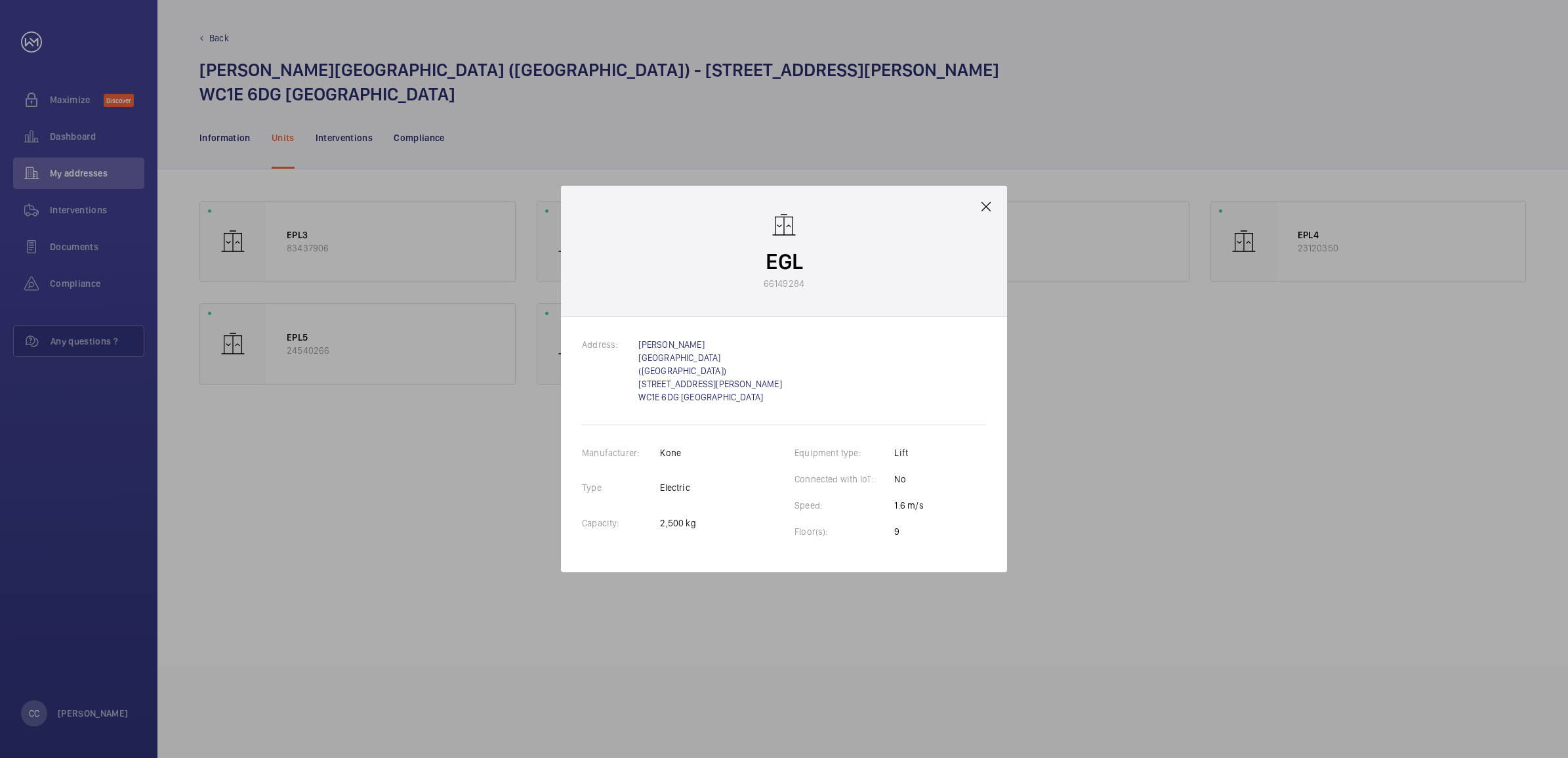
click at [989, 215] on mat-icon at bounding box center [986, 207] width 16 height 16
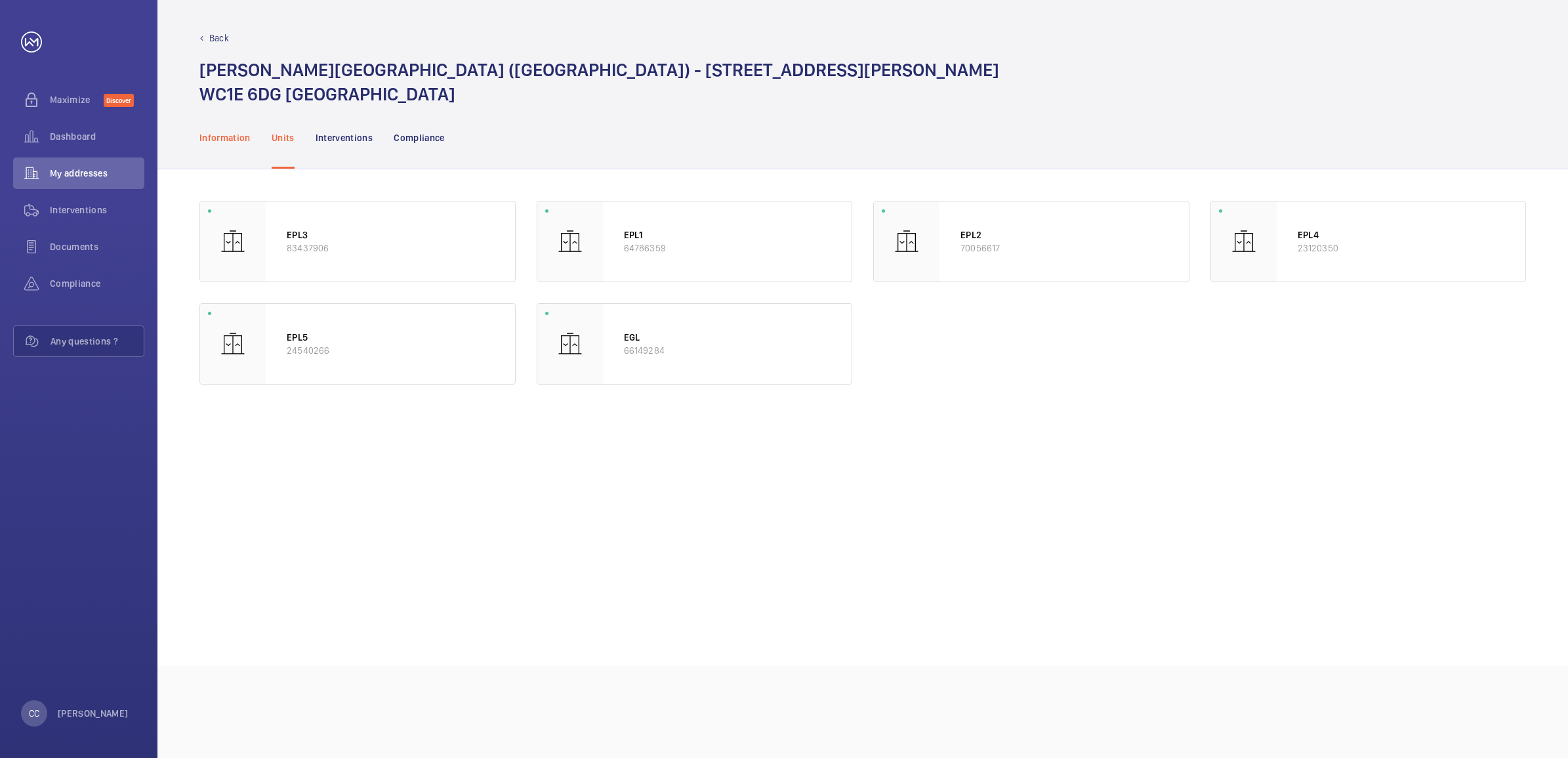
click at [239, 136] on p "Information" at bounding box center [224, 138] width 51 height 13
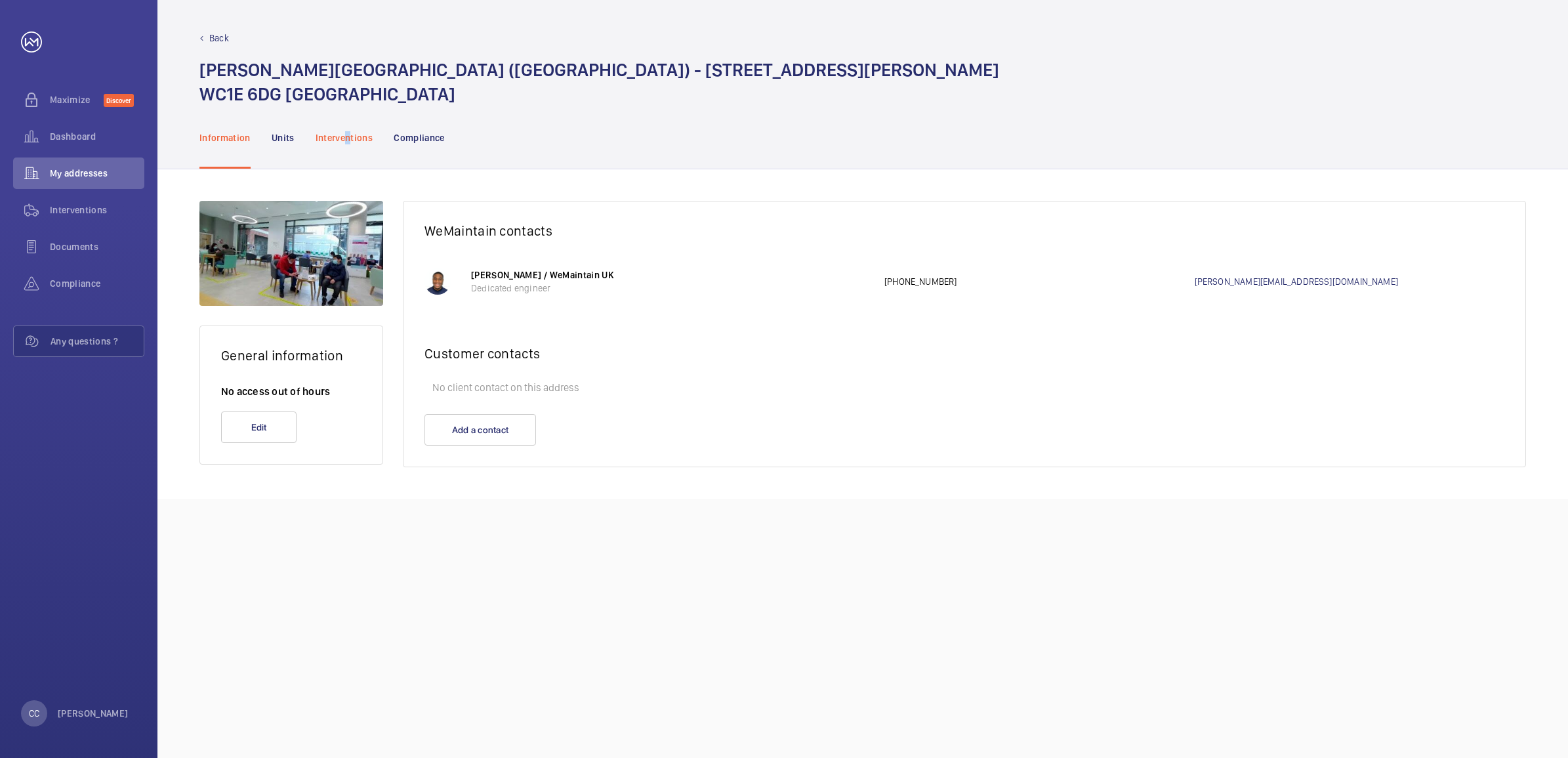
click at [346, 133] on p "Interventions" at bounding box center [344, 138] width 58 height 13
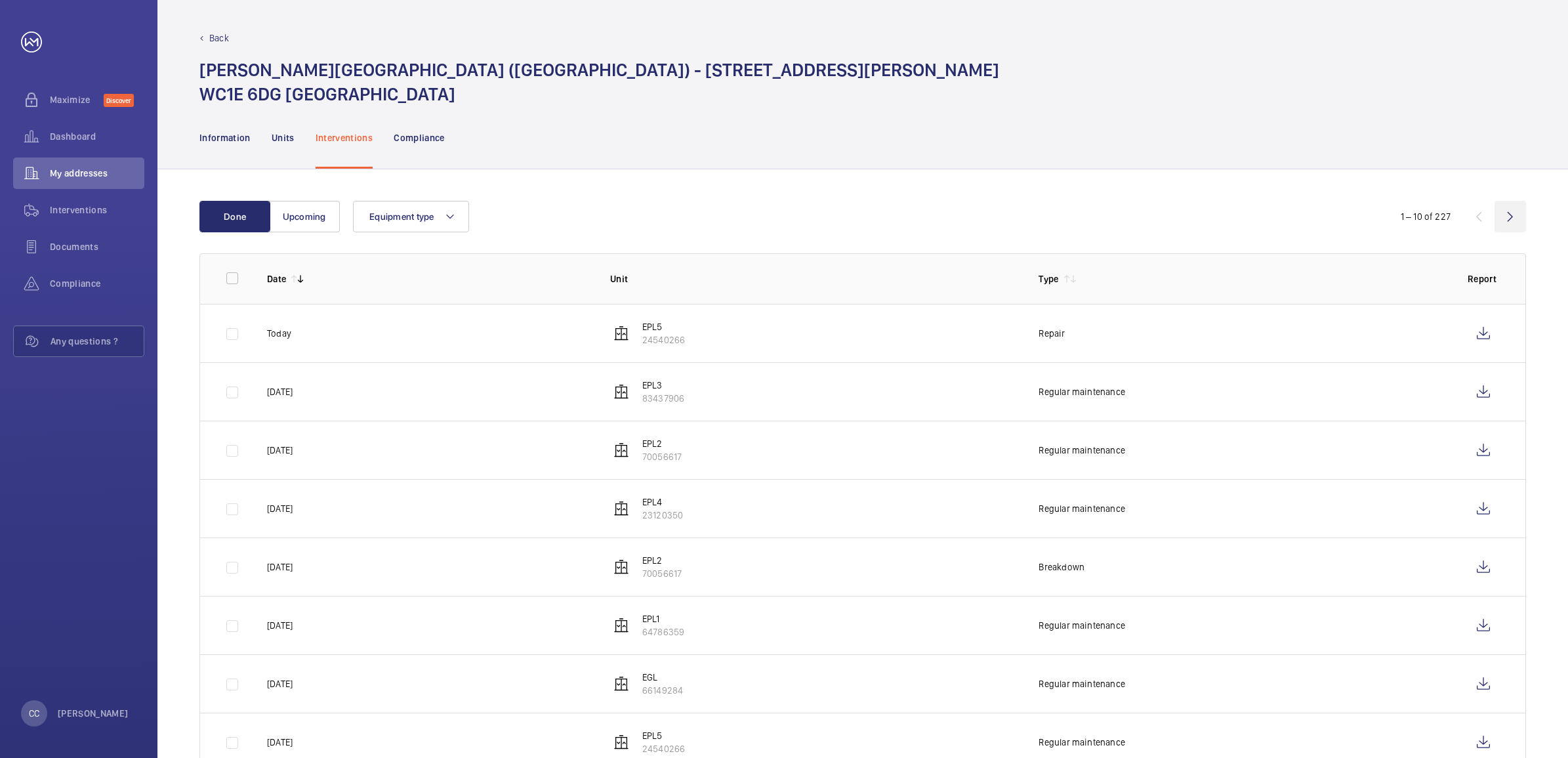
click at [1509, 214] on wm-front-icon-button at bounding box center [1510, 217] width 32 height 32
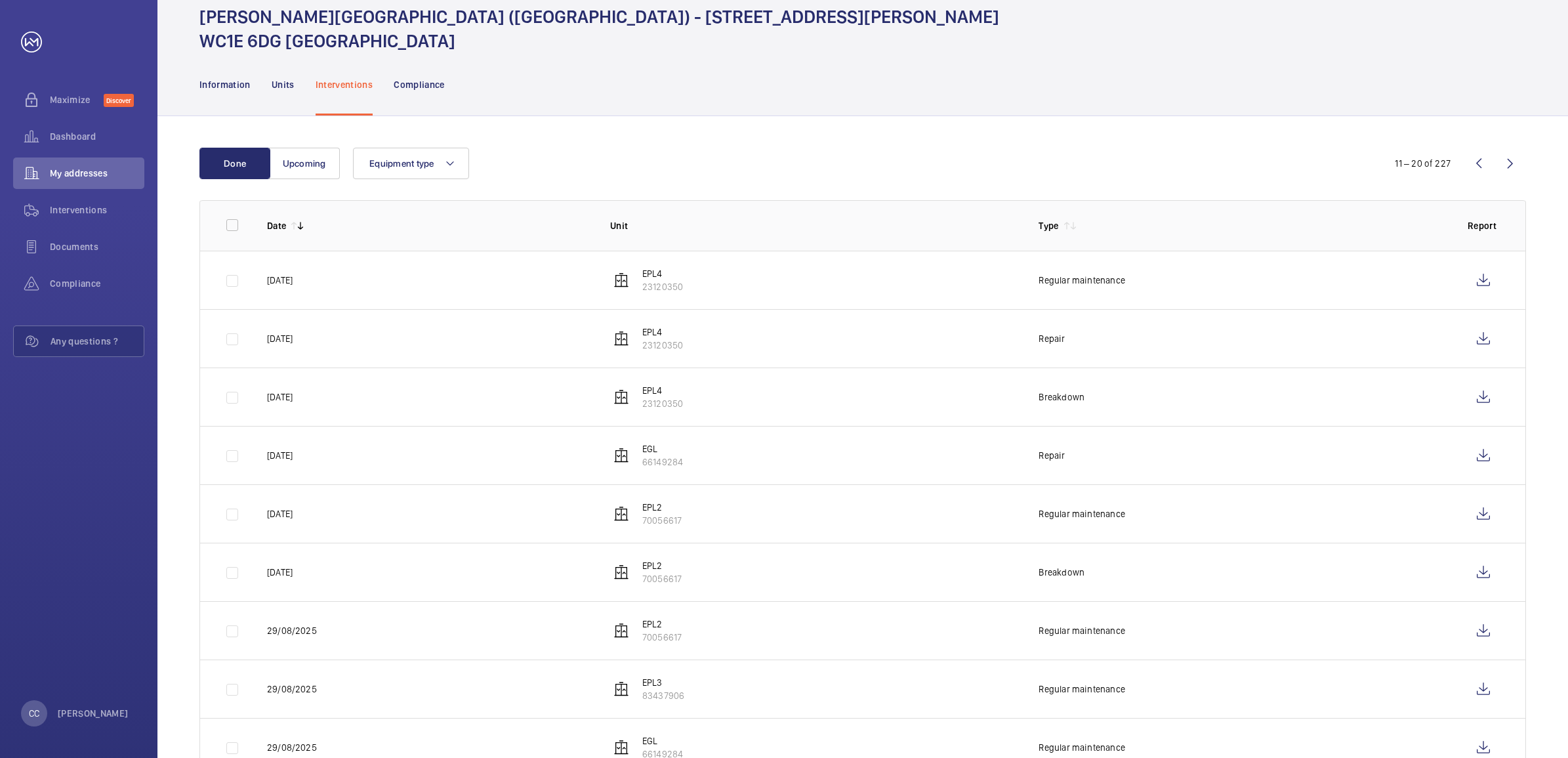
scroll to position [82, 0]
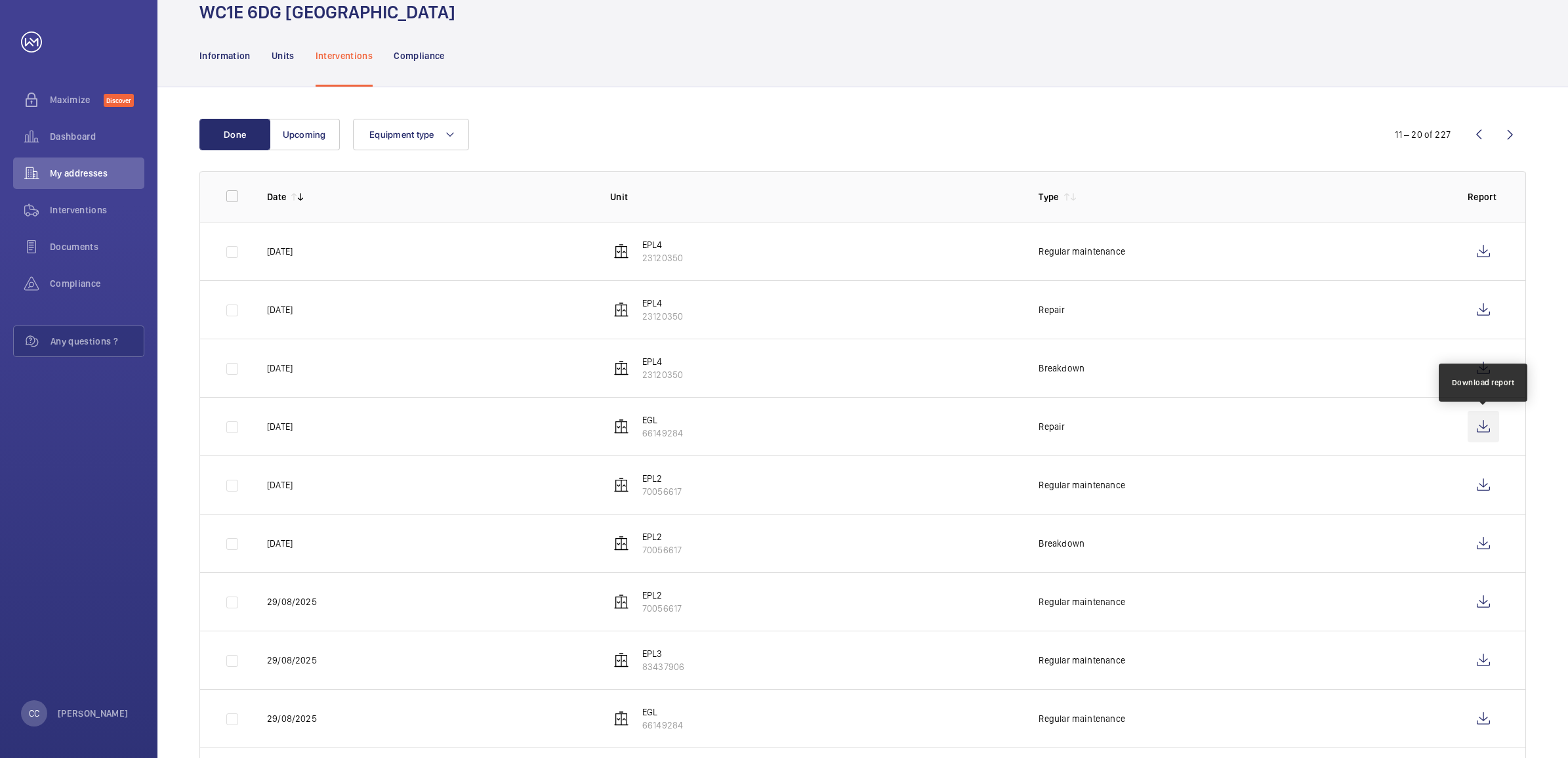
click at [1479, 425] on wm-front-icon-button at bounding box center [1484, 427] width 32 height 32
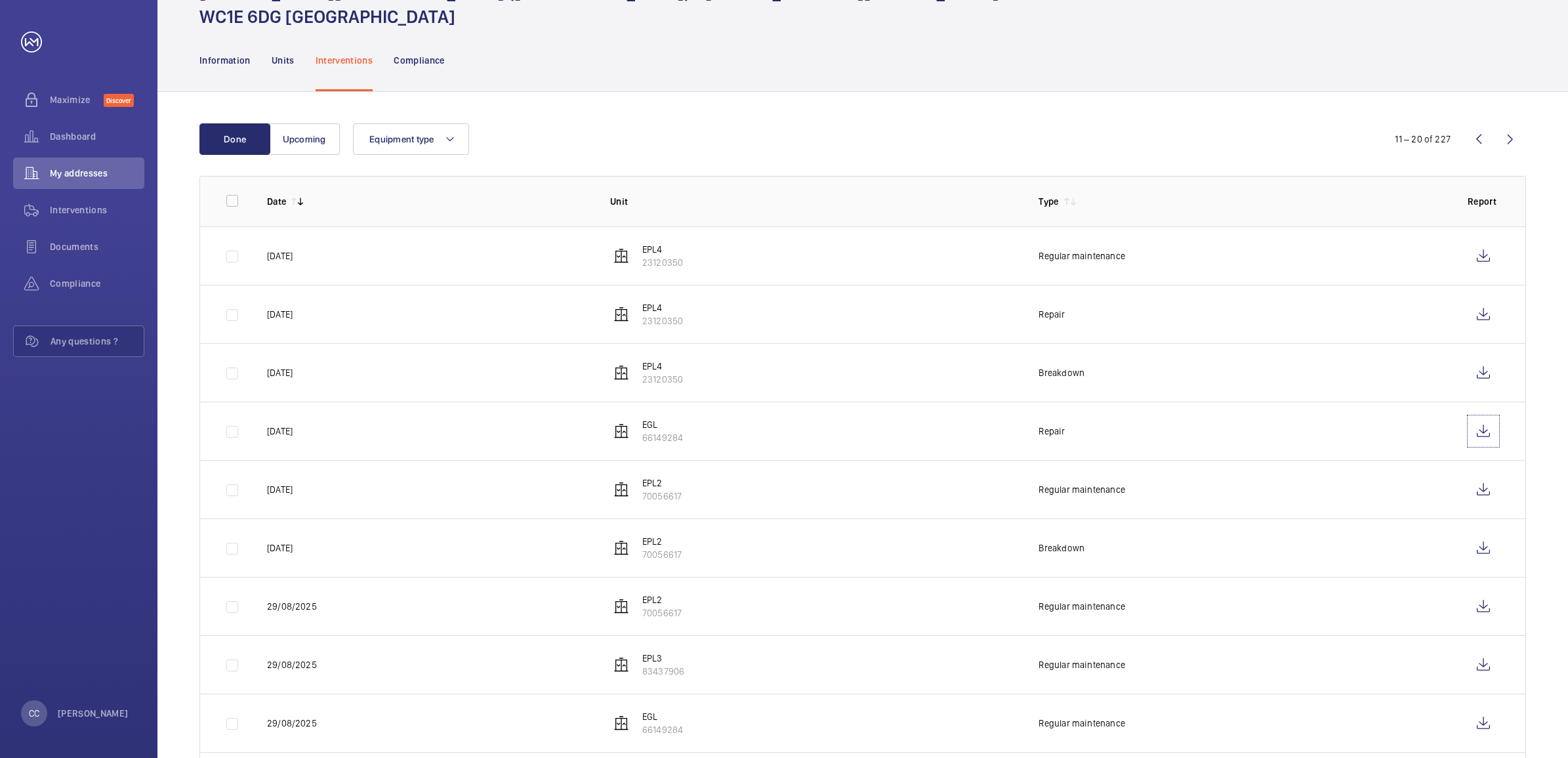
scroll to position [0, 0]
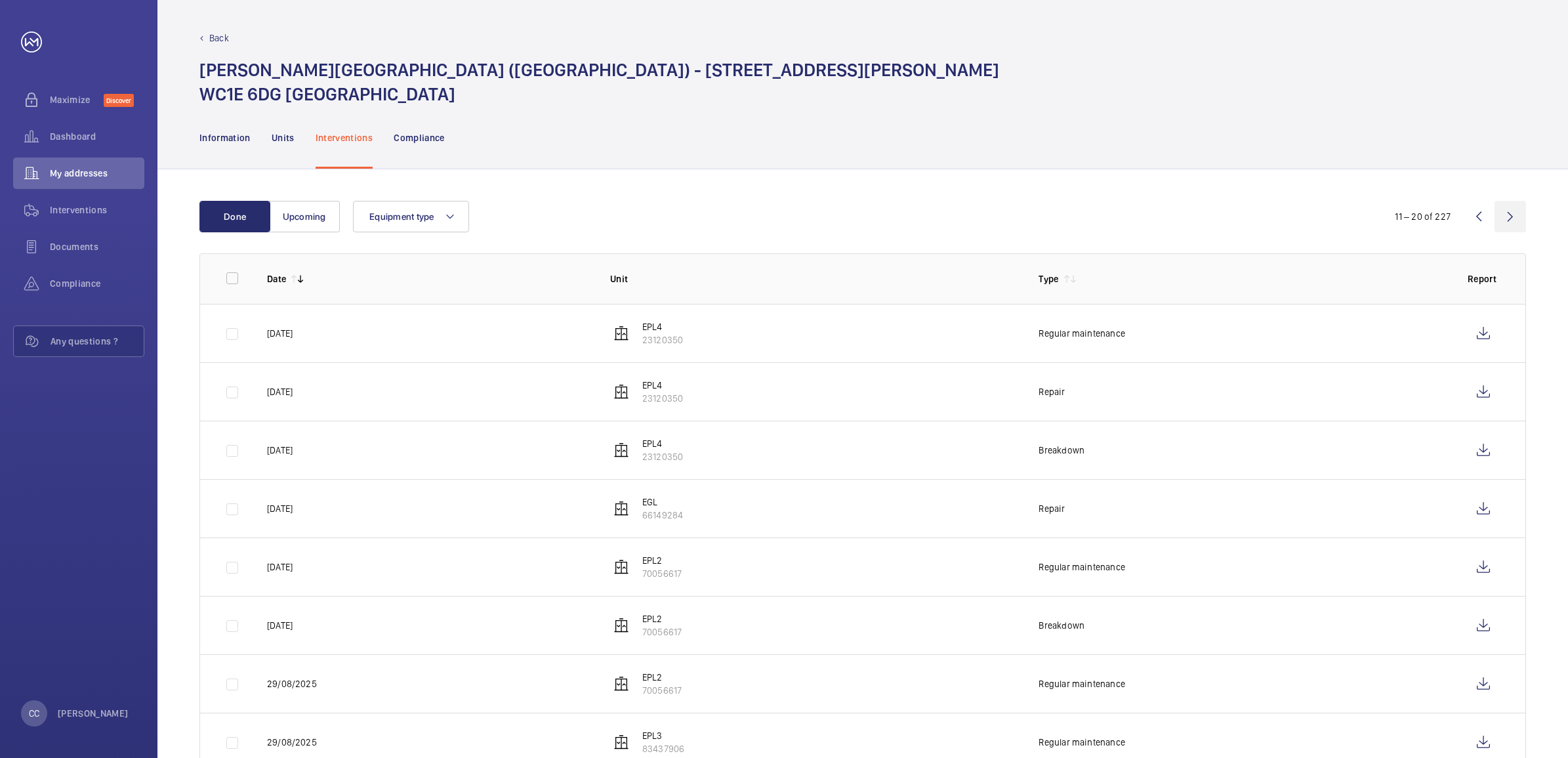
click at [1503, 218] on wm-front-icon-button at bounding box center [1510, 217] width 32 height 32
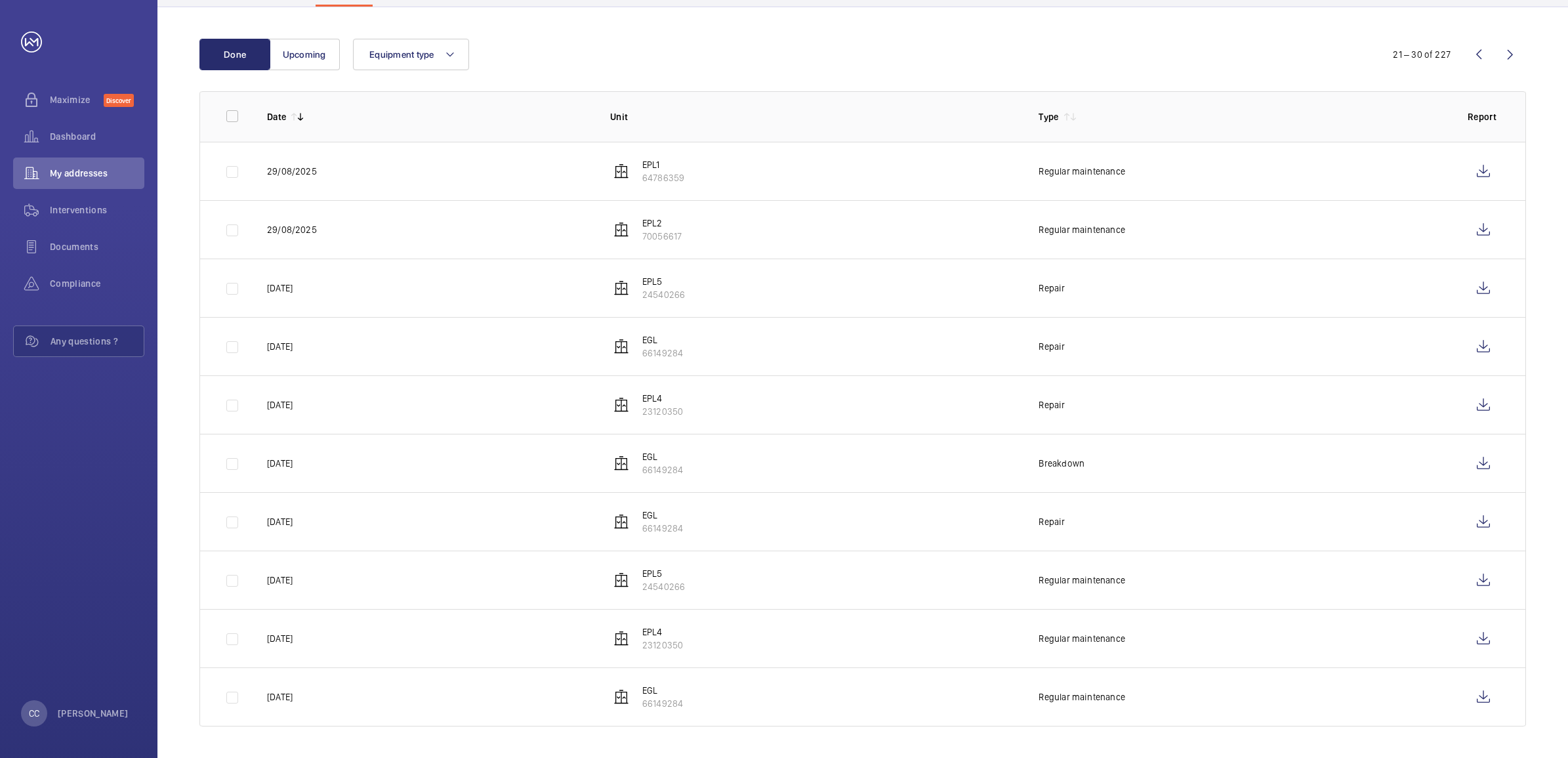
scroll to position [164, 0]
click at [1480, 342] on wm-front-icon-button at bounding box center [1484, 346] width 32 height 32
click at [1468, 468] on wm-front-icon-button at bounding box center [1484, 464] width 32 height 32
click at [1489, 522] on wm-front-icon-button at bounding box center [1484, 522] width 32 height 32
click at [1504, 50] on wm-front-icon-button at bounding box center [1510, 54] width 32 height 32
